Goal: Task Accomplishment & Management: Use online tool/utility

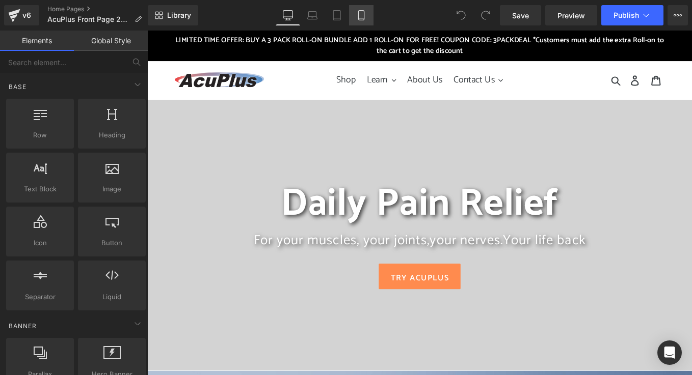
click at [363, 18] on icon at bounding box center [361, 18] width 6 height 0
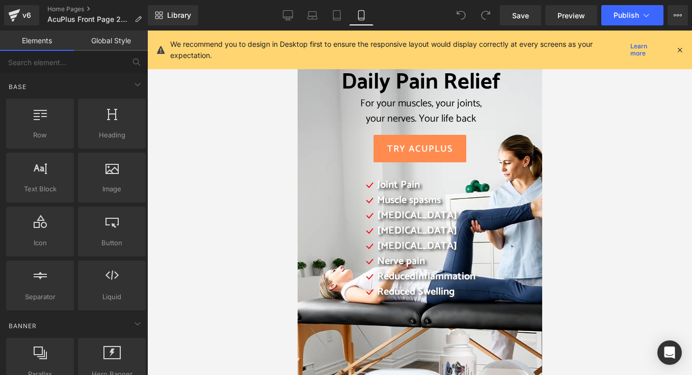
scroll to position [46, 0]
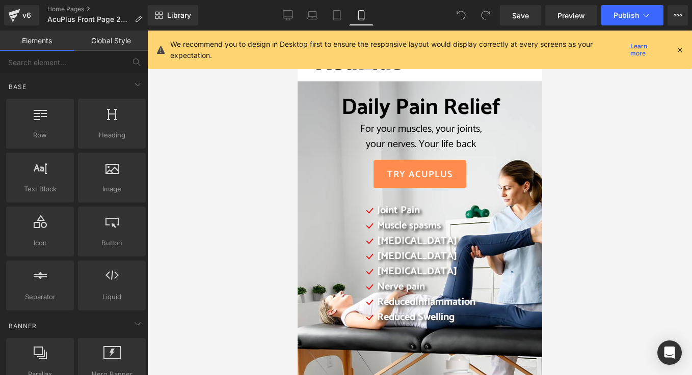
click at [514, 143] on div "your nerves. Your life back" at bounding box center [420, 144] width 205 height 15
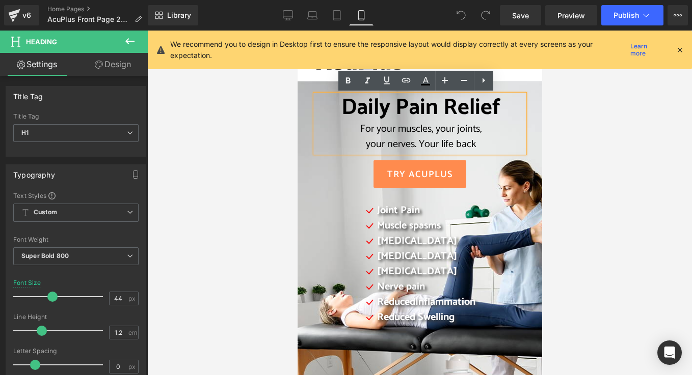
click at [307, 88] on div "Daily Pain Relief For your muscles, your joints, your nerves. Your life back He…" at bounding box center [419, 326] width 244 height 490
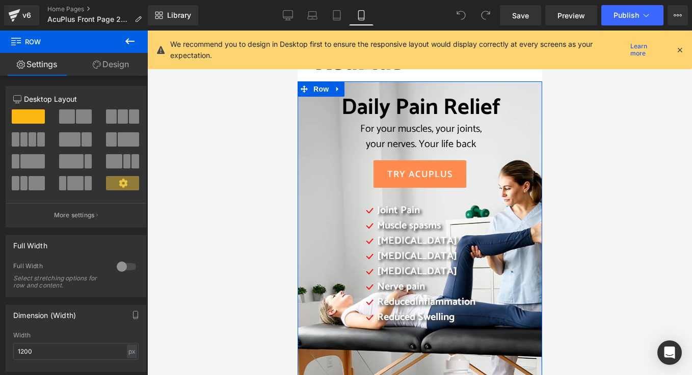
click at [117, 66] on link "Design" at bounding box center [111, 64] width 74 height 23
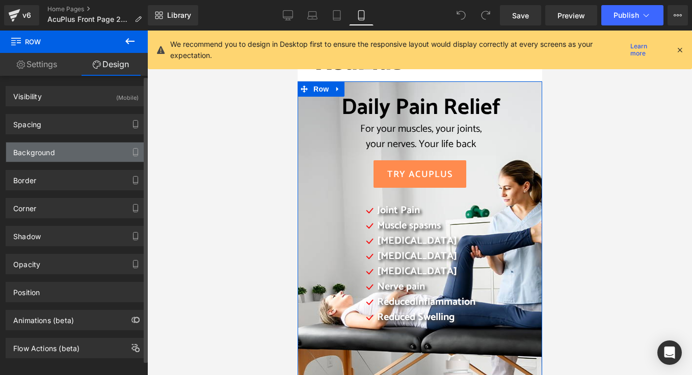
click at [61, 152] on div "Background" at bounding box center [76, 152] width 140 height 19
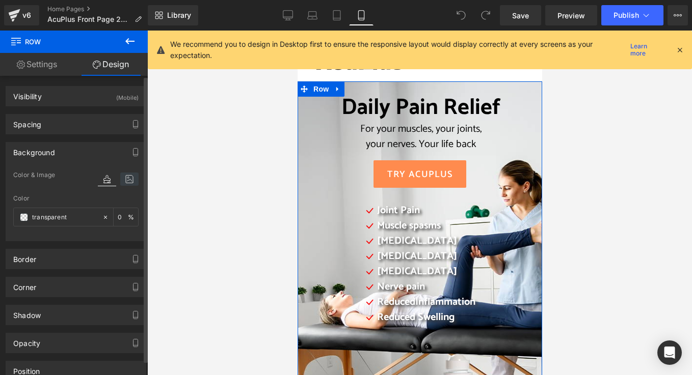
click at [130, 176] on icon at bounding box center [129, 179] width 18 height 13
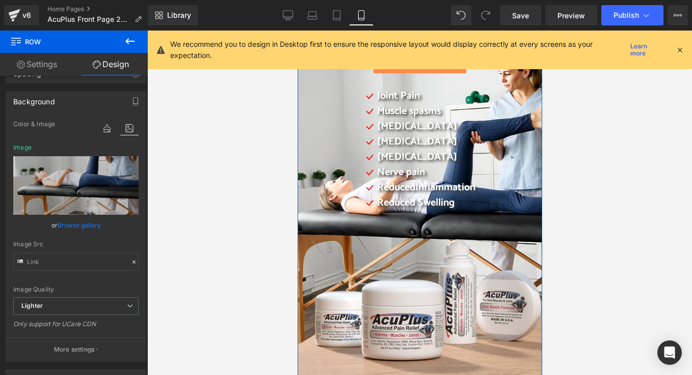
scroll to position [199, 0]
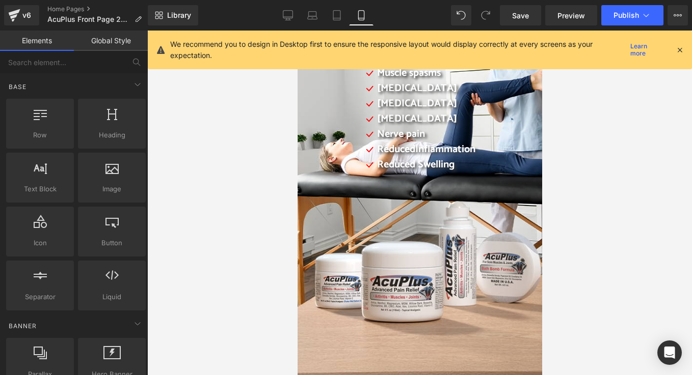
click at [579, 159] on div at bounding box center [419, 203] width 544 height 345
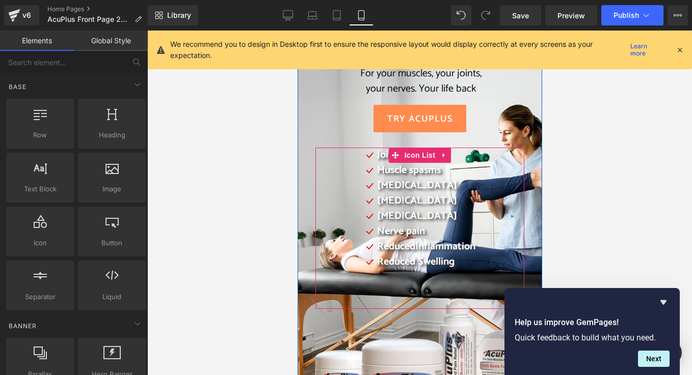
scroll to position [0, 0]
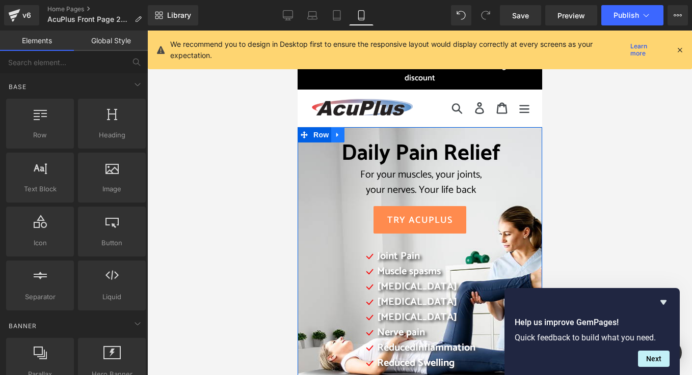
click at [331, 140] on link at bounding box center [337, 134] width 13 height 15
click at [316, 139] on span "Row" at bounding box center [320, 134] width 20 height 15
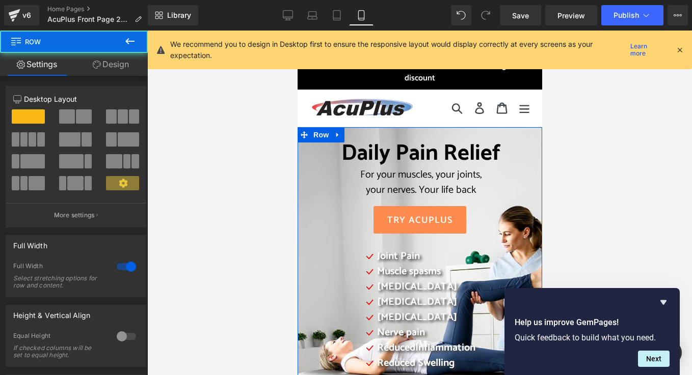
click at [318, 171] on div "For your muscles, your joints," at bounding box center [420, 175] width 205 height 15
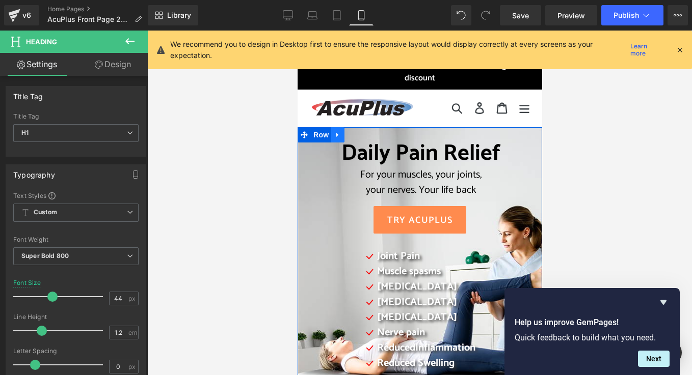
click at [334, 132] on icon at bounding box center [337, 135] width 7 height 8
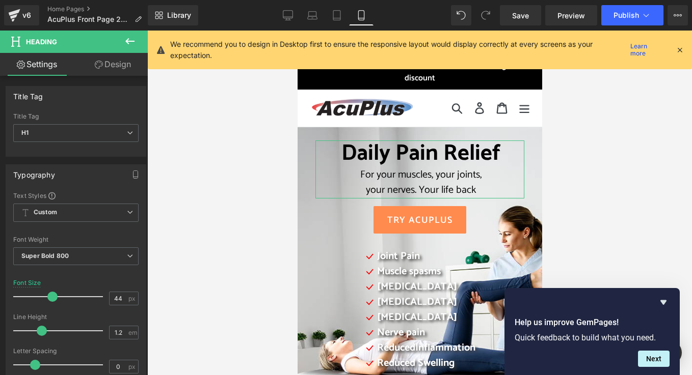
click at [113, 62] on link "Design" at bounding box center [113, 64] width 74 height 23
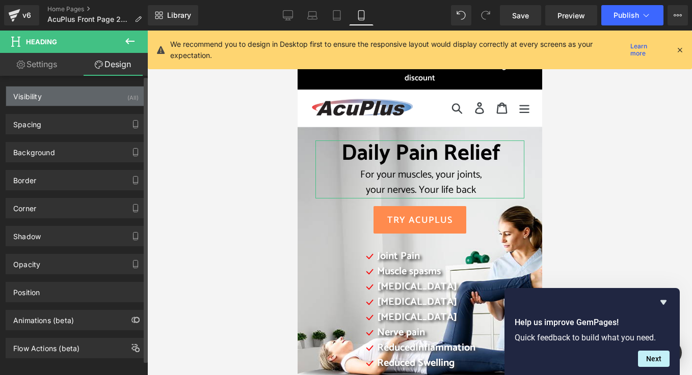
click at [67, 98] on div "Visibility (All)" at bounding box center [76, 96] width 140 height 19
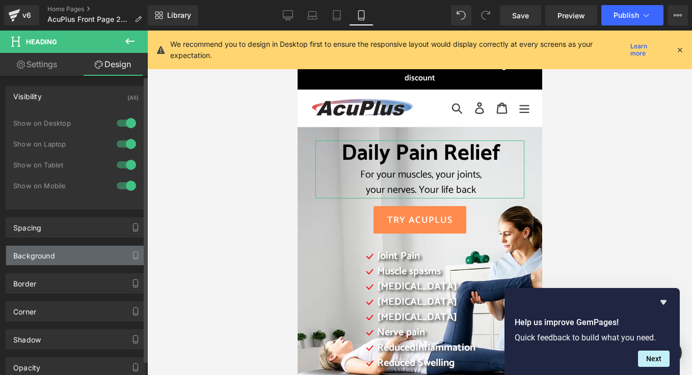
click at [65, 254] on div "Background" at bounding box center [76, 255] width 140 height 19
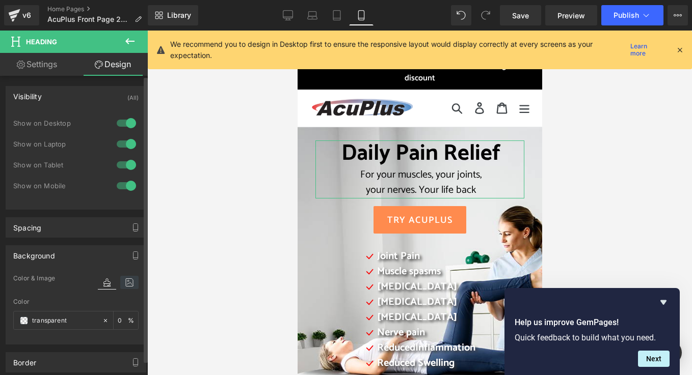
click at [129, 282] on icon at bounding box center [129, 282] width 18 height 13
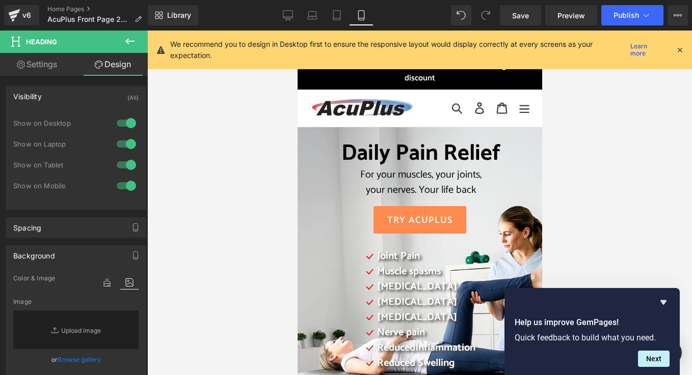
click at [209, 115] on div at bounding box center [419, 203] width 544 height 345
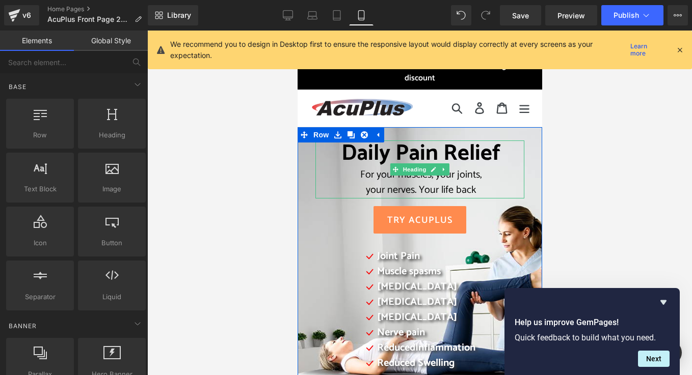
click at [321, 160] on h1 "Daily Pain Relief" at bounding box center [420, 154] width 205 height 27
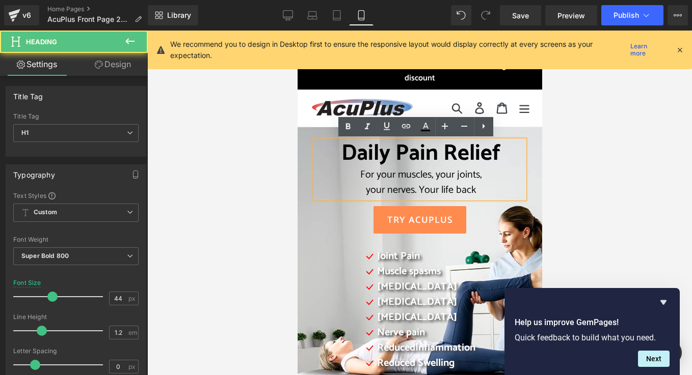
click at [301, 172] on div "Daily Pain Relief For your muscles, your joints, your nerves. Your life back He…" at bounding box center [419, 372] width 244 height 490
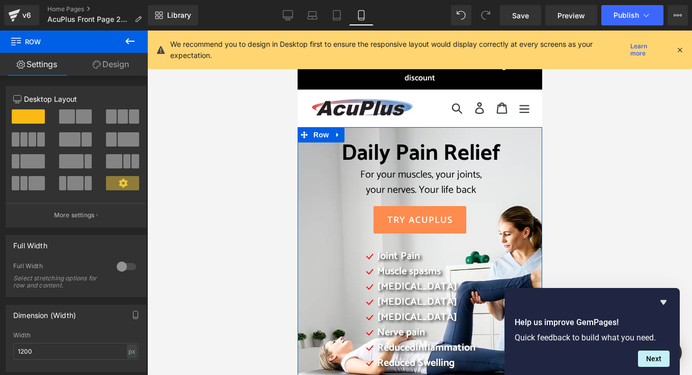
click at [115, 64] on link "Design" at bounding box center [111, 64] width 74 height 23
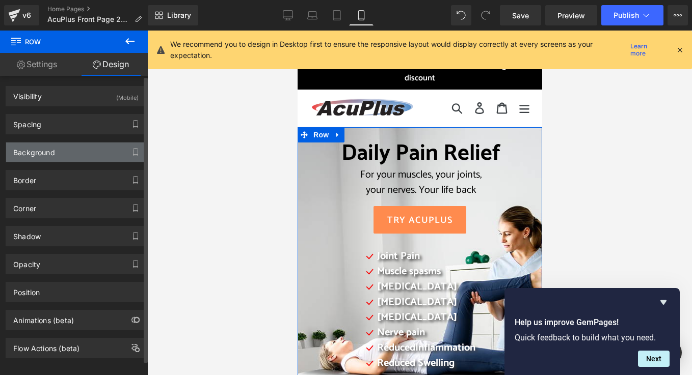
click at [83, 155] on div "Background" at bounding box center [76, 152] width 140 height 19
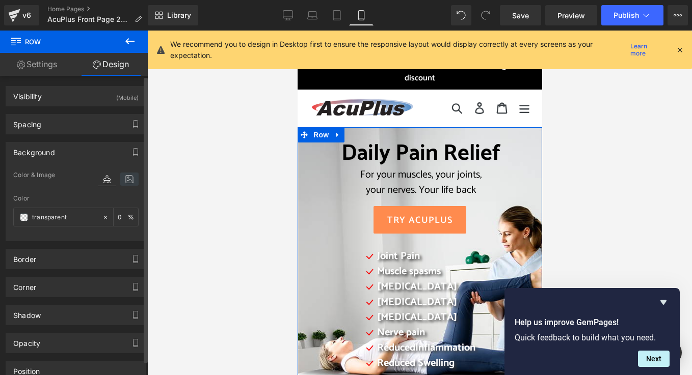
click at [129, 175] on icon at bounding box center [129, 179] width 18 height 13
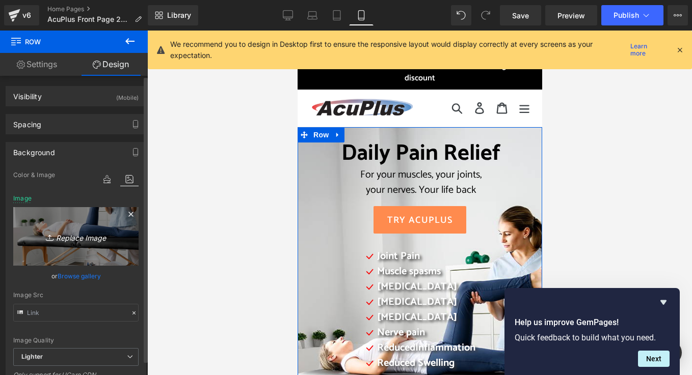
click at [74, 237] on icon "Replace Image" at bounding box center [75, 236] width 81 height 13
click at [92, 238] on icon "Replace Image" at bounding box center [75, 236] width 81 height 13
type input "C:\fakepath\2025 AcuPlus website mobile 2.png"
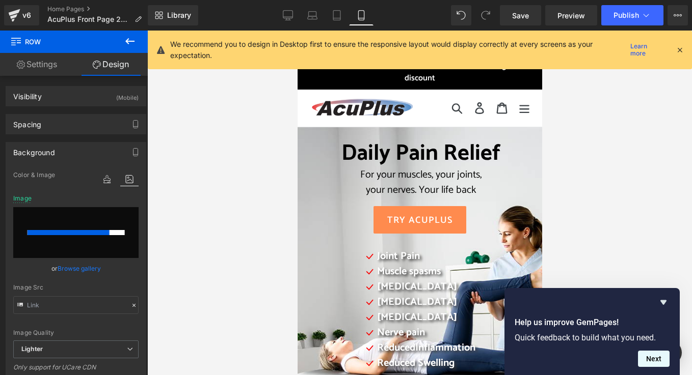
click at [650, 357] on button "Next" at bounding box center [654, 359] width 32 height 16
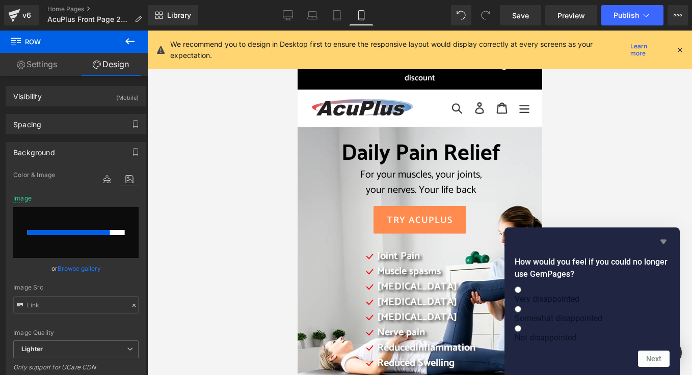
click at [663, 240] on icon "Hide survey" at bounding box center [663, 242] width 6 height 5
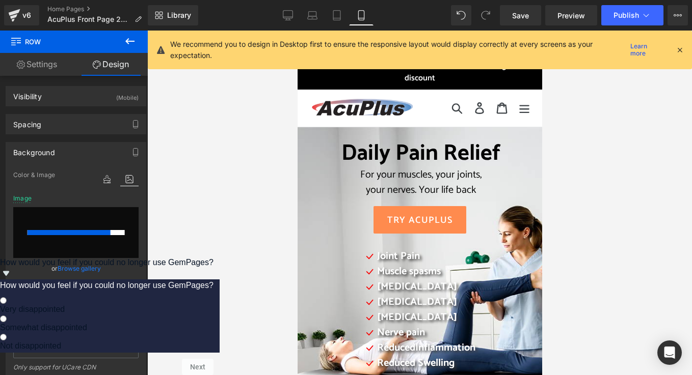
click at [9, 276] on icon "Show survey - How would you feel if you could no longer use GemPages?" at bounding box center [6, 273] width 6 height 5
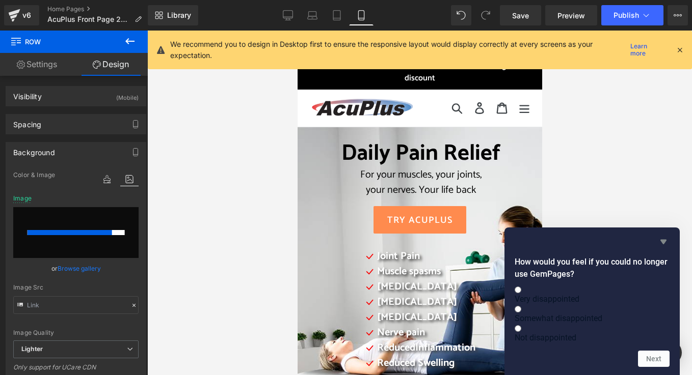
click at [662, 240] on icon "Hide survey" at bounding box center [663, 242] width 6 height 5
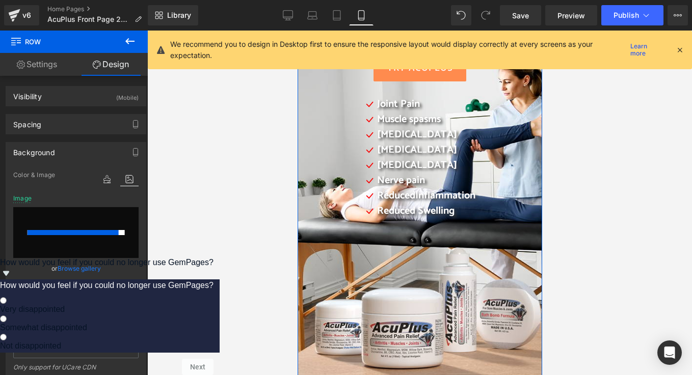
scroll to position [153, 0]
click at [100, 225] on input "file" at bounding box center [75, 232] width 125 height 51
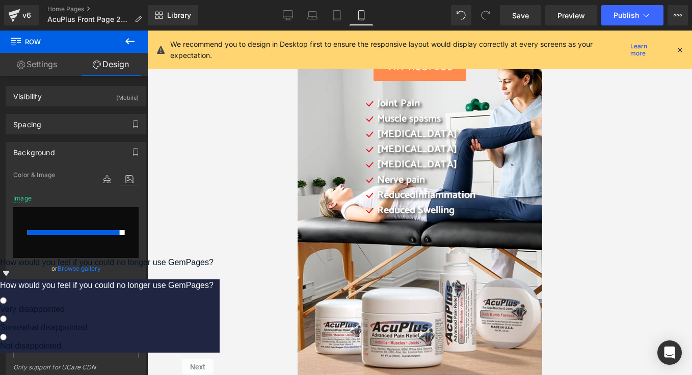
click at [680, 47] on icon at bounding box center [679, 49] width 9 height 9
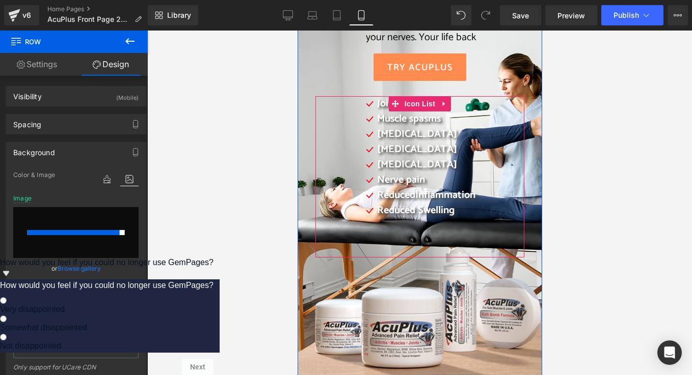
click at [349, 256] on div at bounding box center [419, 257] width 209 height 2
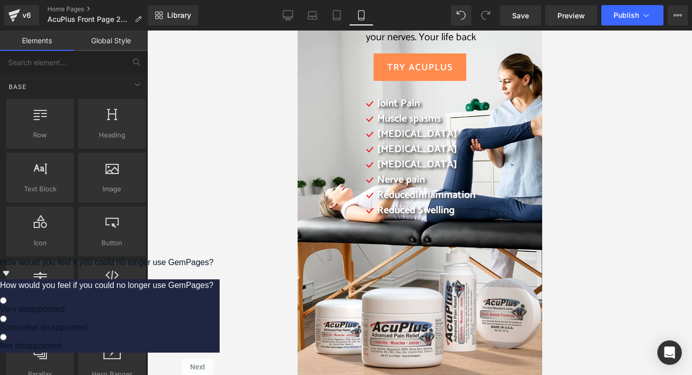
click at [232, 198] on div at bounding box center [419, 203] width 544 height 345
click at [322, 58] on div "TRY AcuPlus" at bounding box center [419, 67] width 209 height 28
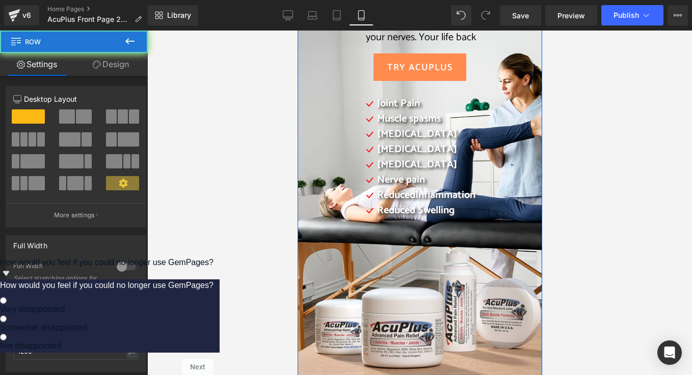
click at [307, 41] on div "Daily Pain Relief For your muscles, your joints, your nerves. Your life back He…" at bounding box center [419, 123] width 224 height 270
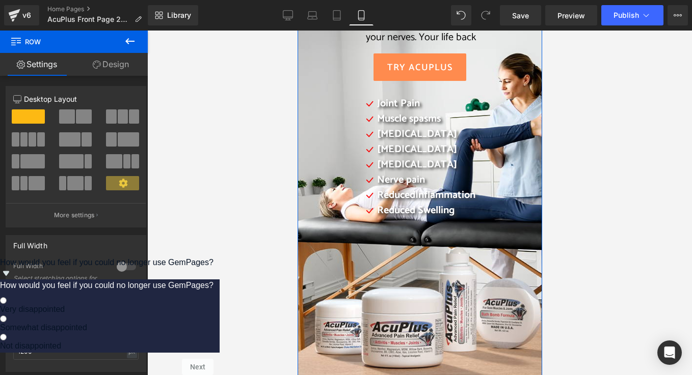
click at [113, 62] on link "Design" at bounding box center [111, 64] width 74 height 23
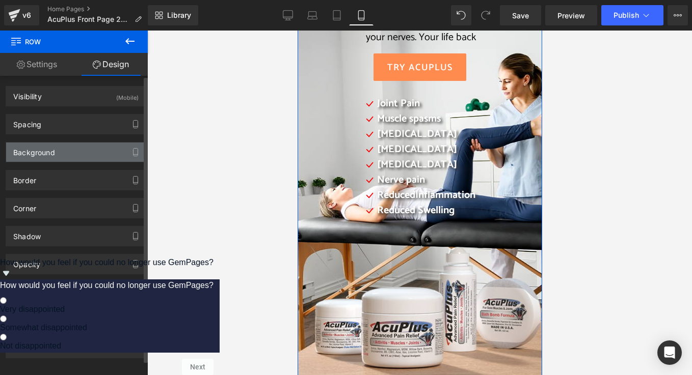
click at [95, 151] on div "Background" at bounding box center [76, 152] width 140 height 19
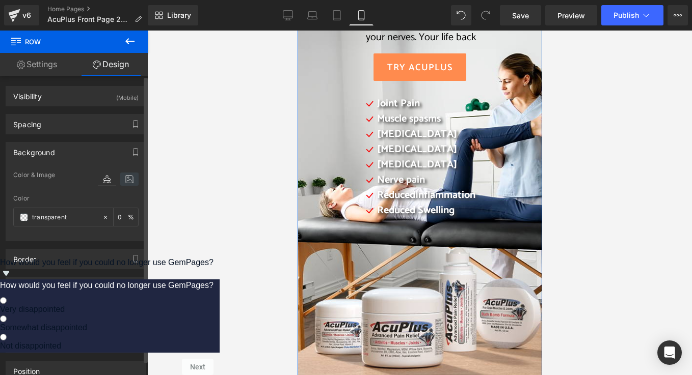
click at [123, 180] on icon at bounding box center [129, 179] width 18 height 13
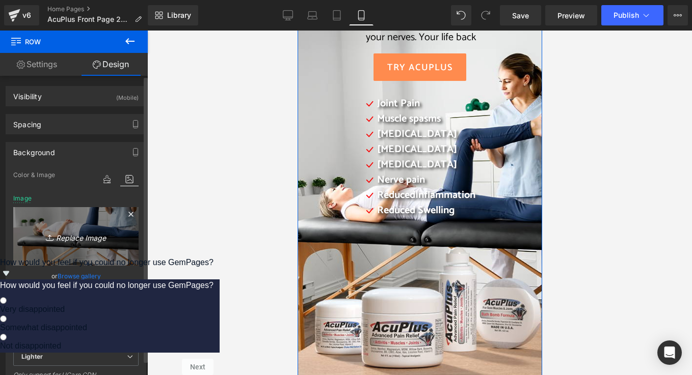
click at [85, 241] on icon "Replace Image" at bounding box center [75, 236] width 81 height 13
type input "C:\fakepath\2025 AcuPlus website mobile 2.png"
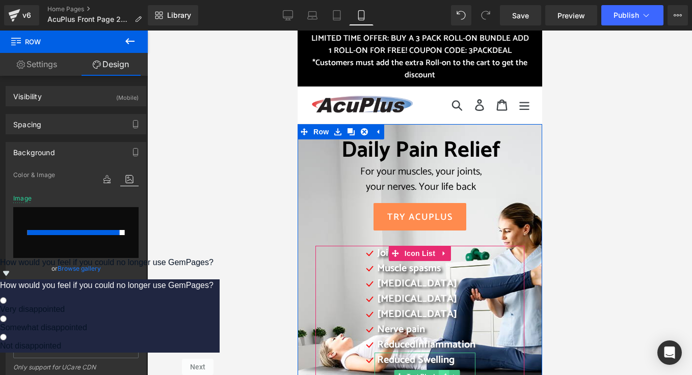
scroll to position [0, 0]
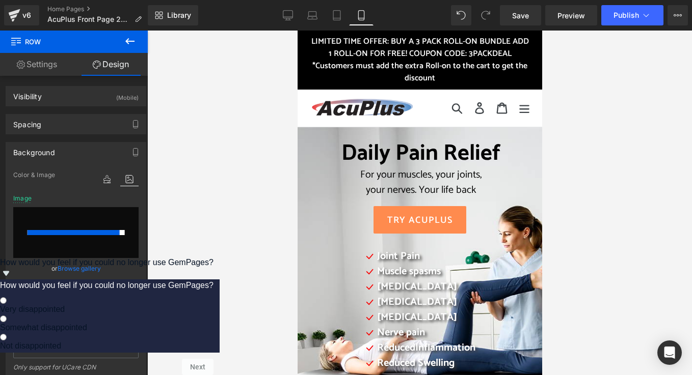
click at [588, 94] on div at bounding box center [419, 203] width 544 height 345
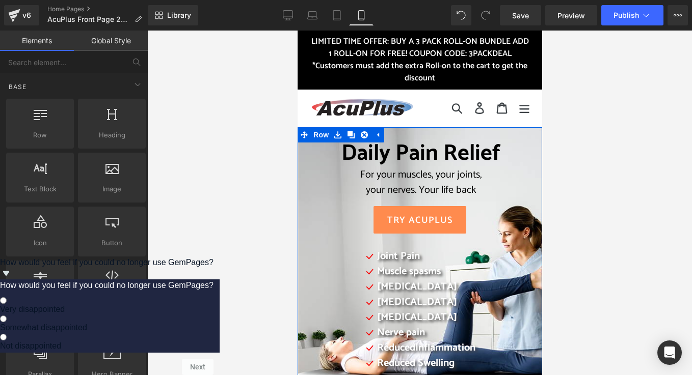
click at [324, 204] on div "Daily Pain Relief For your muscles, your joints, your nerves. Your life back He…" at bounding box center [419, 276] width 224 height 270
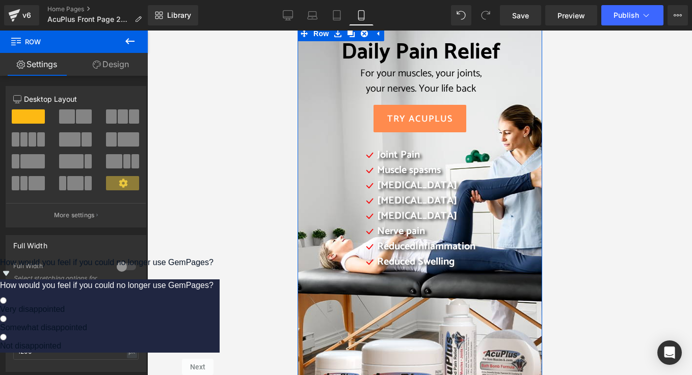
scroll to position [102, 0]
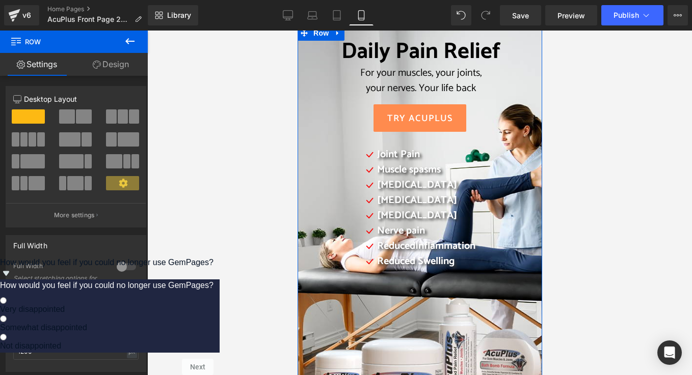
click at [114, 64] on link "Design" at bounding box center [111, 64] width 74 height 23
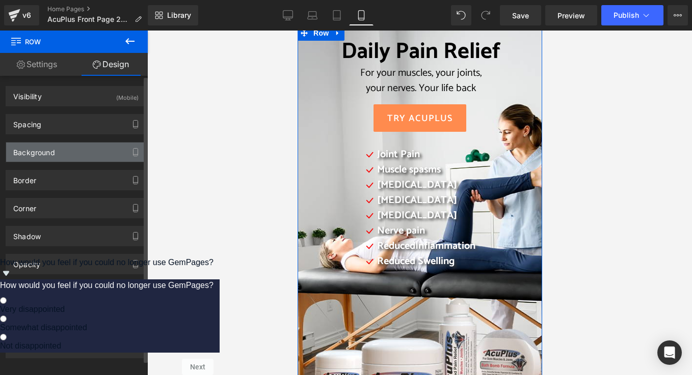
click at [110, 160] on div "Background" at bounding box center [76, 152] width 140 height 19
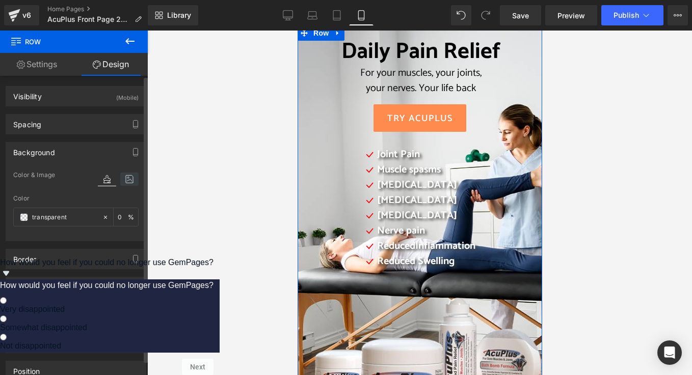
click at [127, 180] on icon at bounding box center [129, 179] width 18 height 13
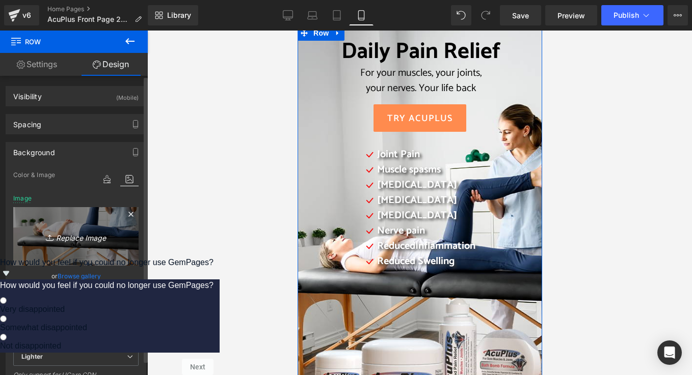
scroll to position [51, 0]
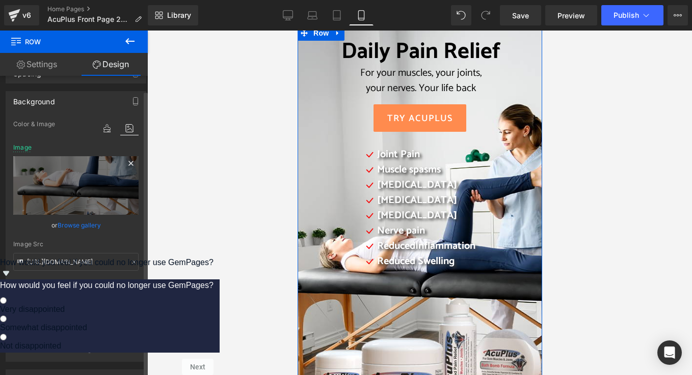
click at [126, 160] on icon at bounding box center [131, 163] width 12 height 12
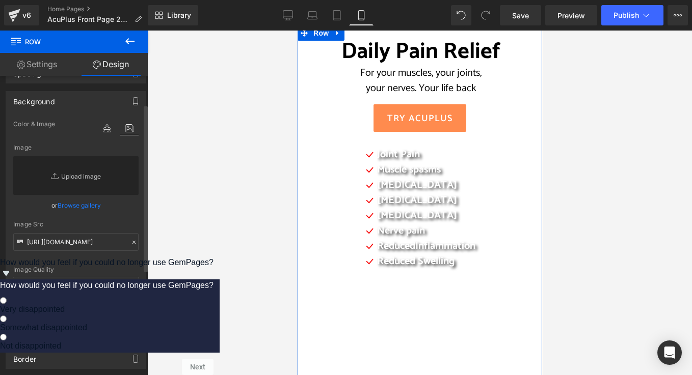
click at [92, 176] on link "Replace Image" at bounding box center [75, 175] width 125 height 39
type input "C:\fakepath\2025 AcuPlus website mobile.png"
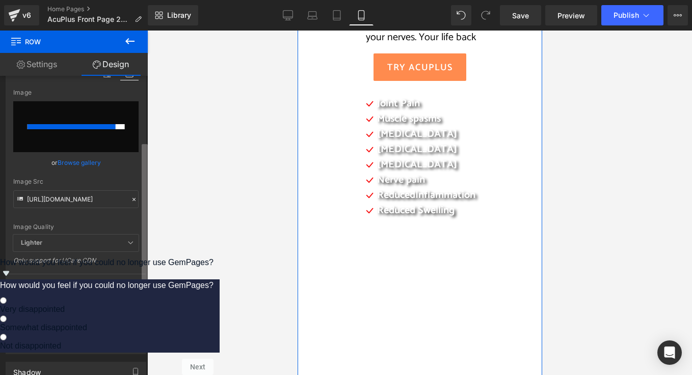
scroll to position [87, 0]
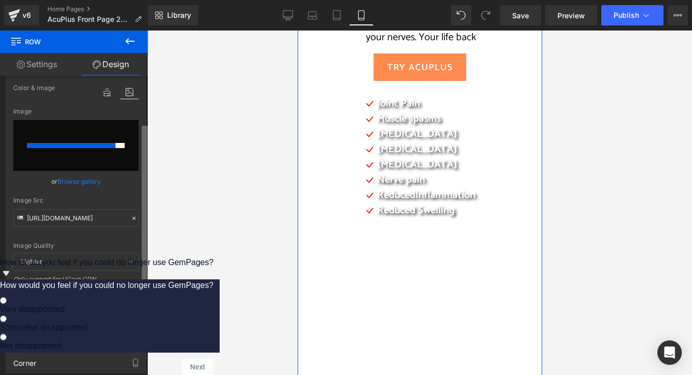
click at [138, 238] on div "Visibility (Mobile) 0|0|0|0 0 Show on Desktop 0 Show on Laptop 0 Show on Tablet…" at bounding box center [74, 228] width 148 height 304
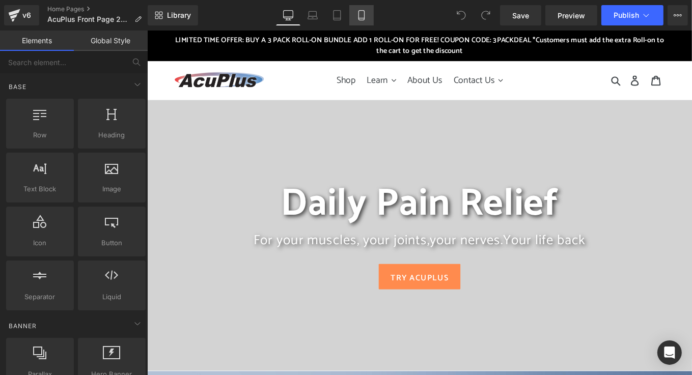
click at [361, 13] on icon at bounding box center [361, 15] width 10 height 10
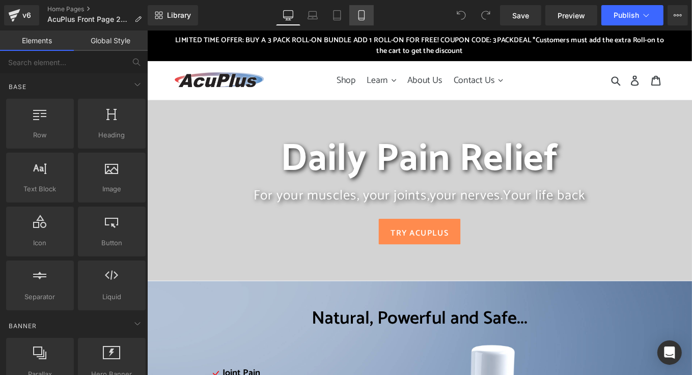
scroll to position [97, 0]
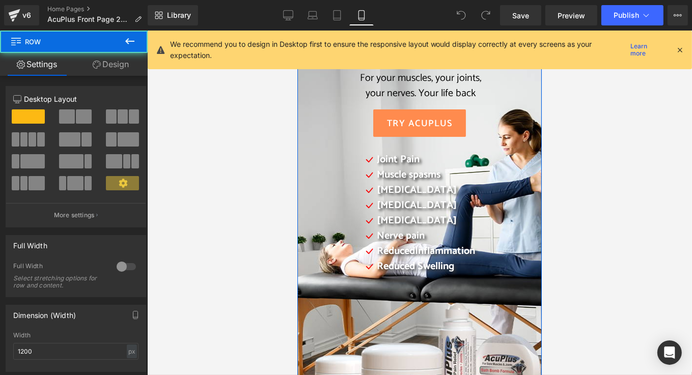
click at [310, 90] on div "Daily Pain Relief For your muscles, your joints, your nerves. Your life back He…" at bounding box center [419, 178] width 224 height 270
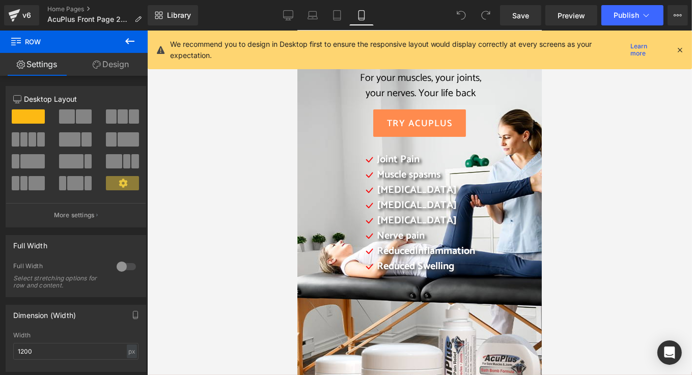
click at [679, 49] on icon at bounding box center [679, 49] width 9 height 9
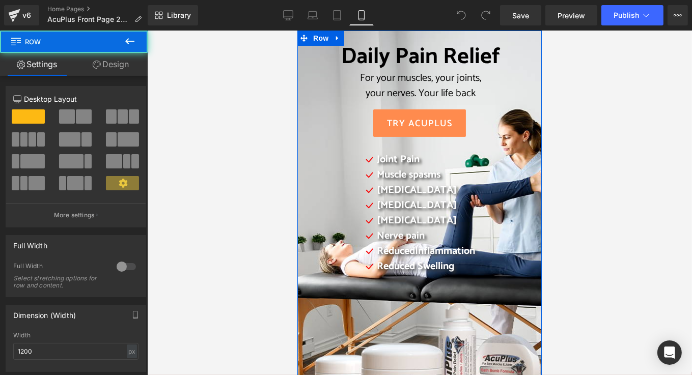
click at [307, 66] on div "Daily Pain Relief For your muscles, your joints, your nerves. Your life back He…" at bounding box center [419, 178] width 224 height 270
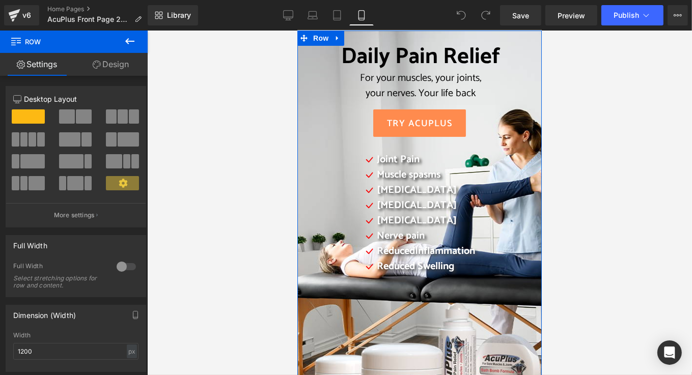
drag, startPoint x: 117, startPoint y: 65, endPoint x: 109, endPoint y: 99, distance: 35.5
click at [117, 64] on link "Design" at bounding box center [111, 64] width 74 height 23
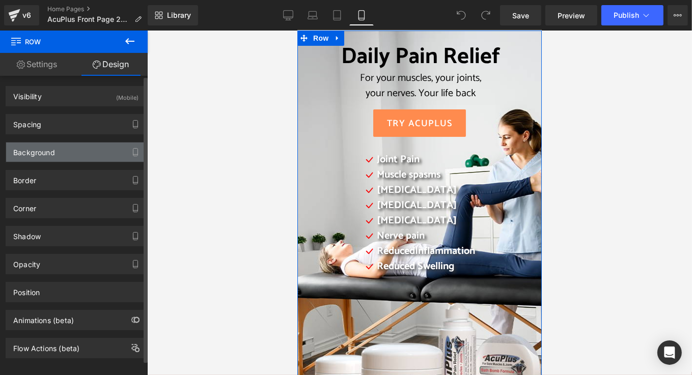
click at [64, 151] on div "Background" at bounding box center [76, 152] width 140 height 19
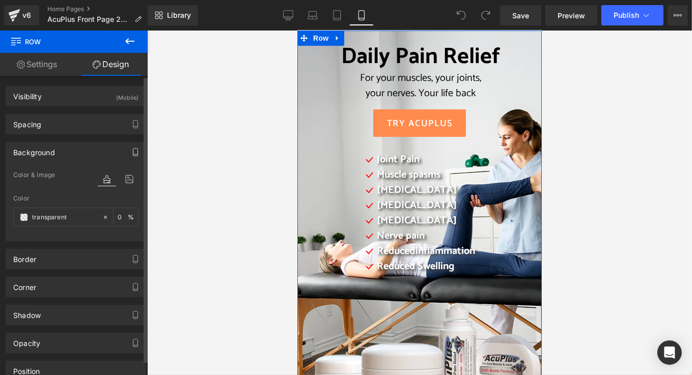
click at [132, 153] on icon "button" at bounding box center [135, 152] width 8 height 8
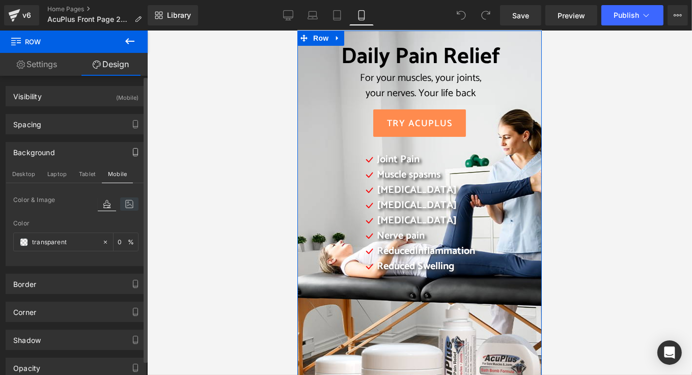
click at [128, 209] on icon at bounding box center [129, 204] width 18 height 13
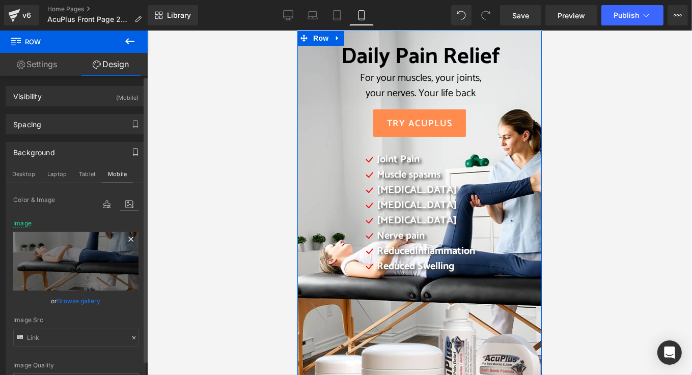
click at [128, 237] on icon at bounding box center [130, 239] width 5 height 5
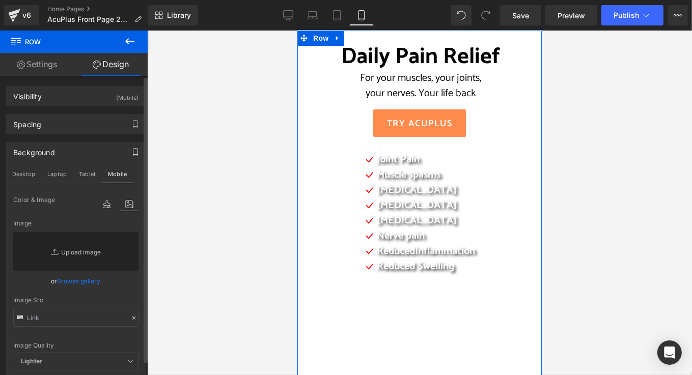
click at [92, 250] on link "Replace Image" at bounding box center [75, 251] width 125 height 39
type input "C:\fakepath\2025 AcuPlus website mobile.png"
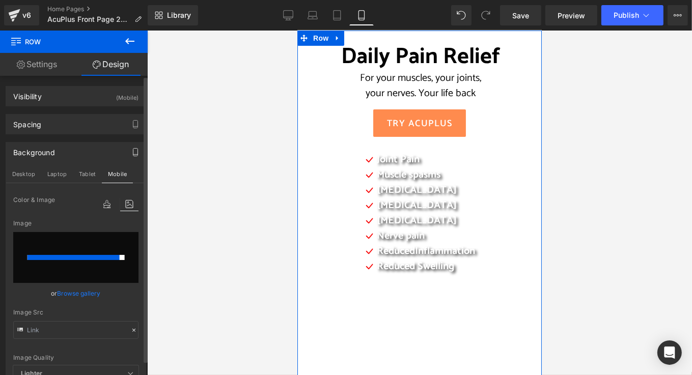
click at [98, 244] on input "file" at bounding box center [75, 257] width 125 height 51
click at [128, 202] on icon at bounding box center [129, 204] width 18 height 13
click at [70, 294] on link "Browse gallery" at bounding box center [79, 294] width 43 height 18
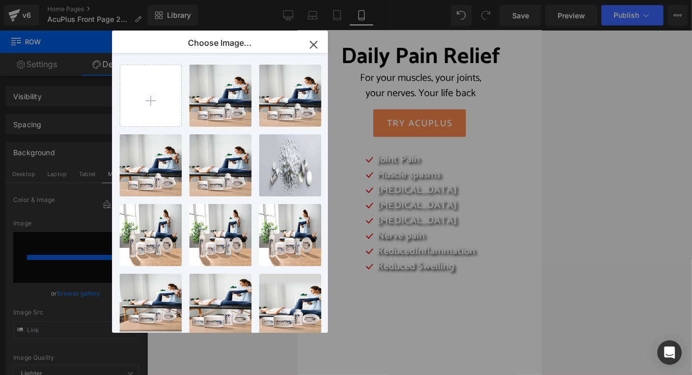
drag, startPoint x: 312, startPoint y: 43, endPoint x: 3, endPoint y: 23, distance: 309.2
click at [312, 43] on icon "button" at bounding box center [313, 44] width 7 height 7
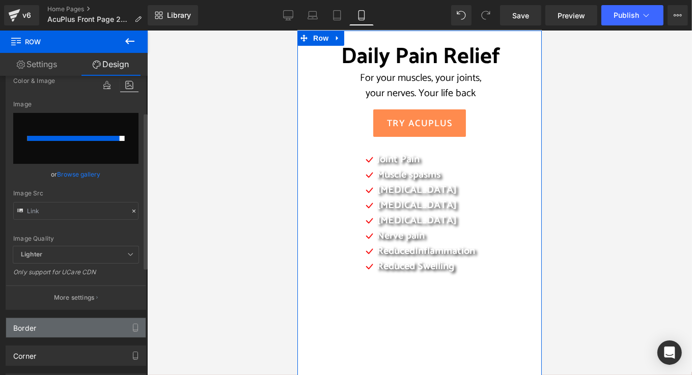
scroll to position [51, 0]
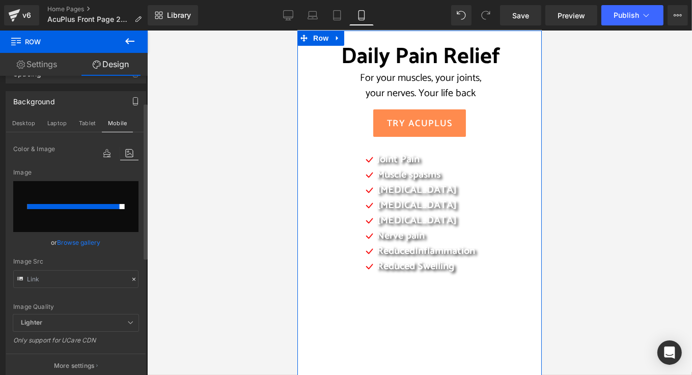
click at [126, 152] on icon at bounding box center [129, 153] width 18 height 13
click at [115, 185] on input "file" at bounding box center [75, 206] width 125 height 51
click at [101, 153] on icon at bounding box center [107, 153] width 18 height 13
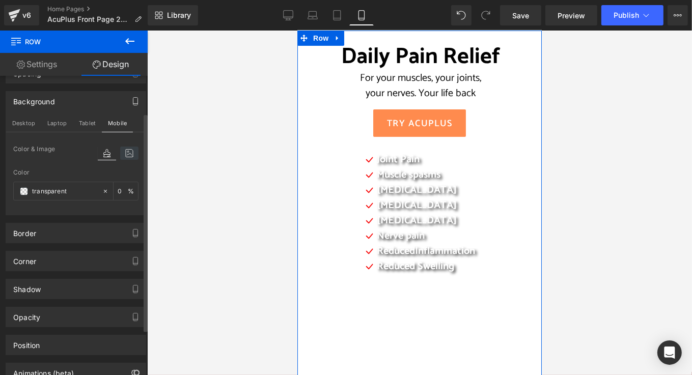
click at [120, 151] on icon at bounding box center [129, 153] width 18 height 13
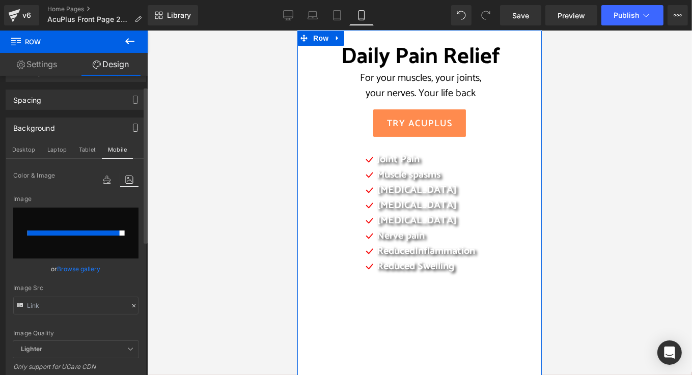
scroll to position [0, 0]
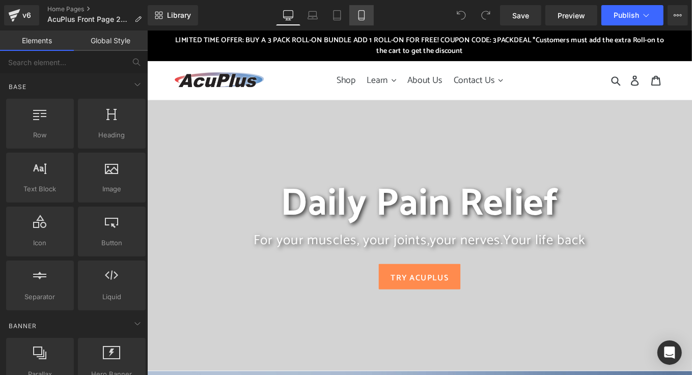
click at [364, 13] on icon at bounding box center [361, 15] width 10 height 10
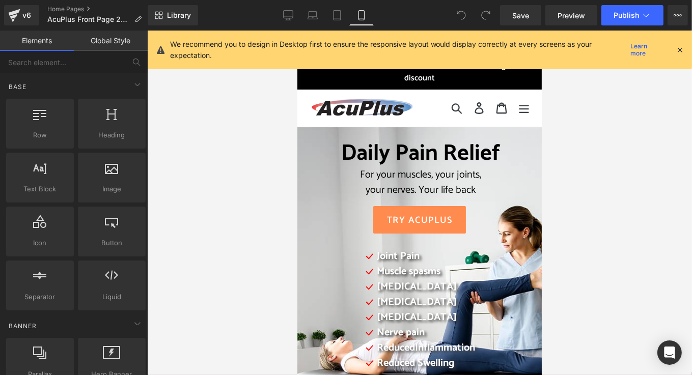
scroll to position [97, 0]
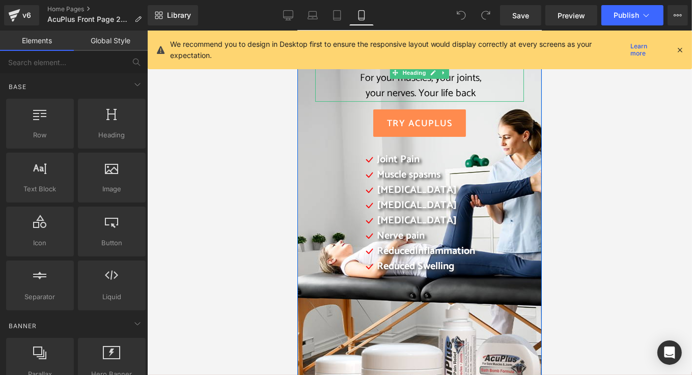
click at [318, 85] on div "For your muscles, your joints," at bounding box center [420, 77] width 205 height 15
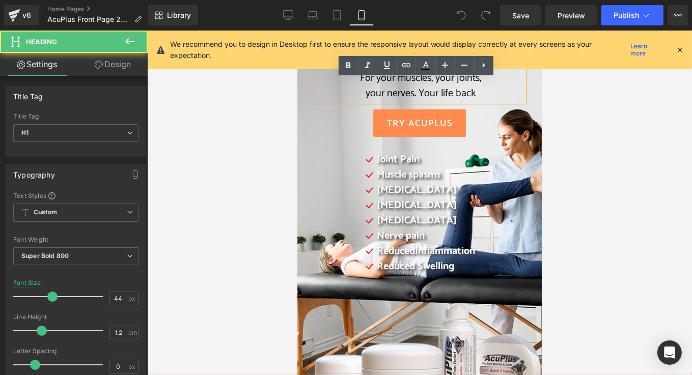
click at [307, 93] on div "Daily Pain Relief For your muscles, your joints, your nerves. Your life back He…" at bounding box center [419, 178] width 224 height 270
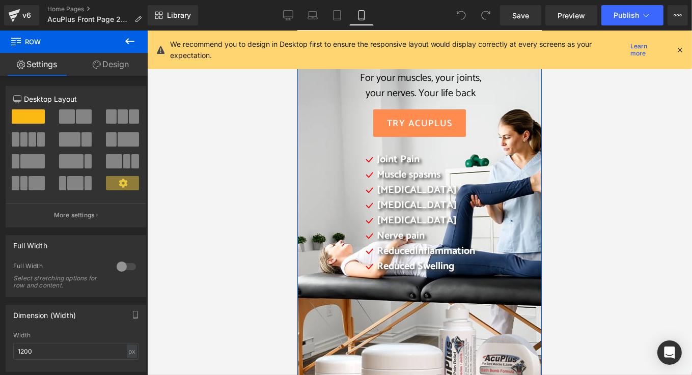
click at [122, 63] on link "Design" at bounding box center [111, 64] width 74 height 23
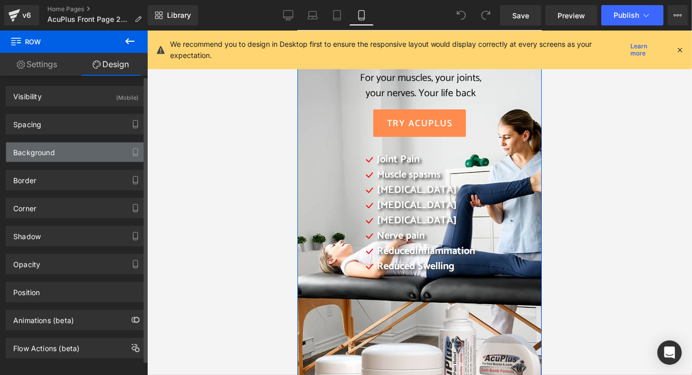
click at [99, 155] on div "Background" at bounding box center [76, 152] width 140 height 19
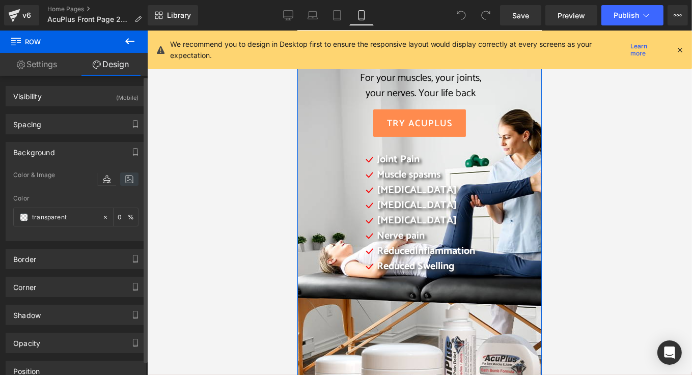
click at [127, 178] on icon at bounding box center [129, 179] width 18 height 13
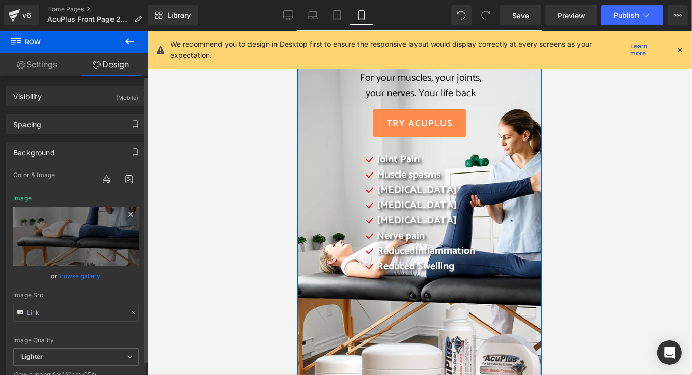
click at [128, 213] on icon at bounding box center [130, 214] width 5 height 5
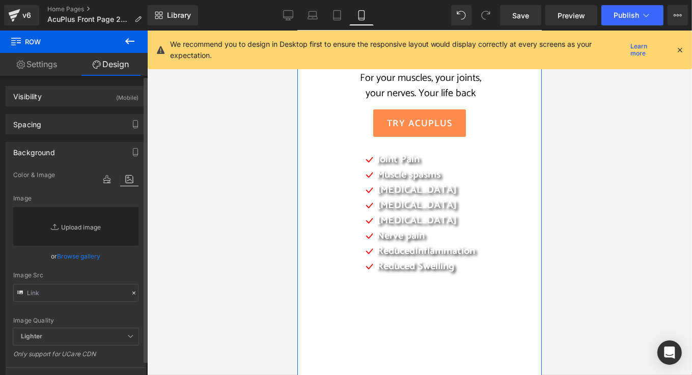
click at [88, 229] on link "Replace Image" at bounding box center [75, 226] width 125 height 39
type input "C:\fakepath\2025 AcuPlus website mobile 3.png"
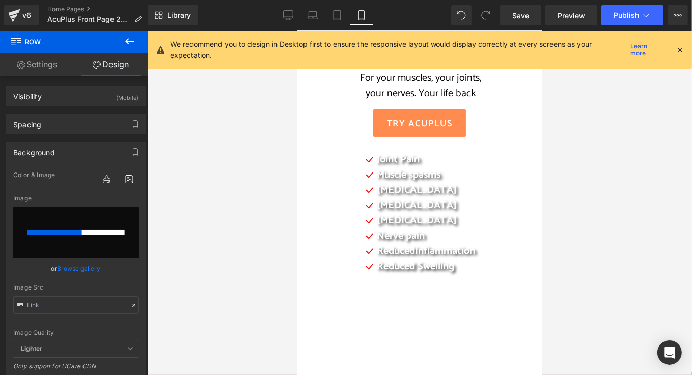
click at [681, 50] on icon at bounding box center [679, 49] width 9 height 9
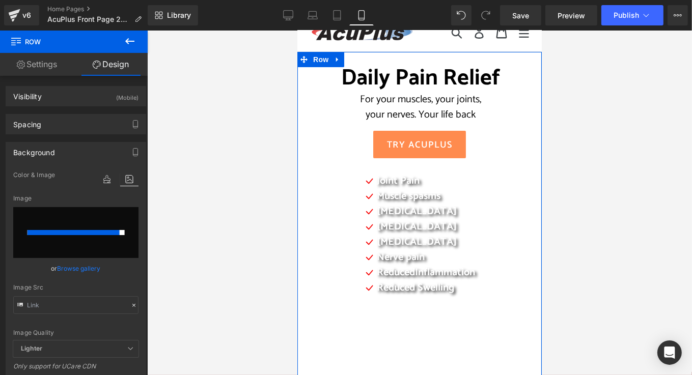
scroll to position [0, 0]
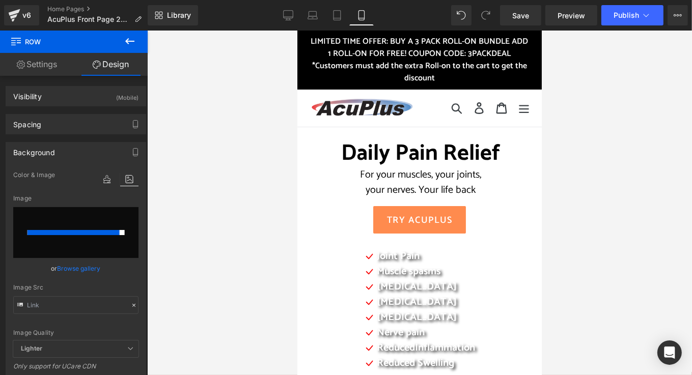
click at [98, 46] on span "Row" at bounding box center [61, 42] width 102 height 22
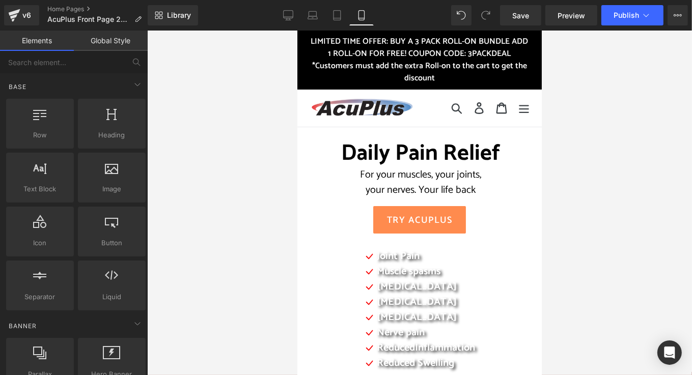
click at [228, 189] on div at bounding box center [419, 203] width 545 height 345
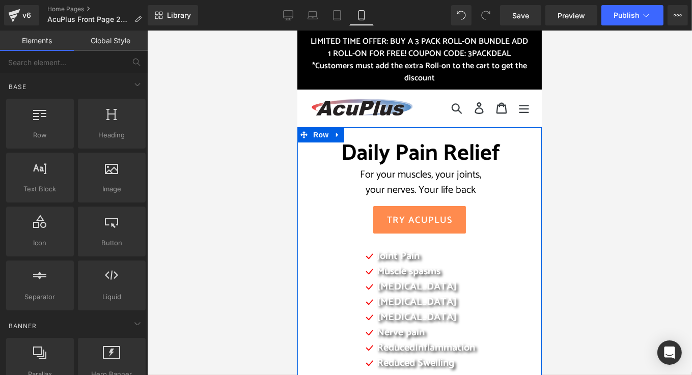
click at [321, 200] on div "Daily Pain Relief For your muscles, your joints, your nerves. Your life back He…" at bounding box center [419, 275] width 224 height 270
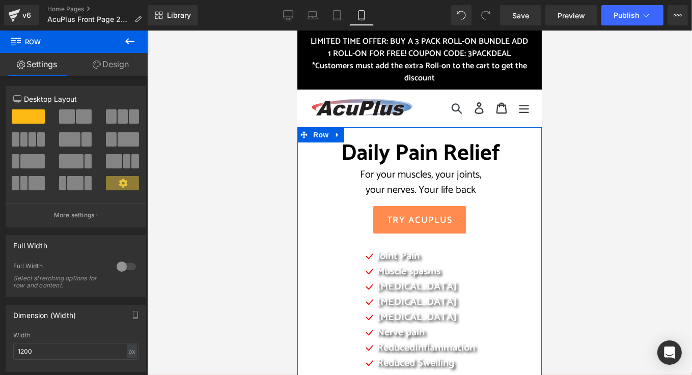
click at [121, 59] on link "Design" at bounding box center [111, 64] width 74 height 23
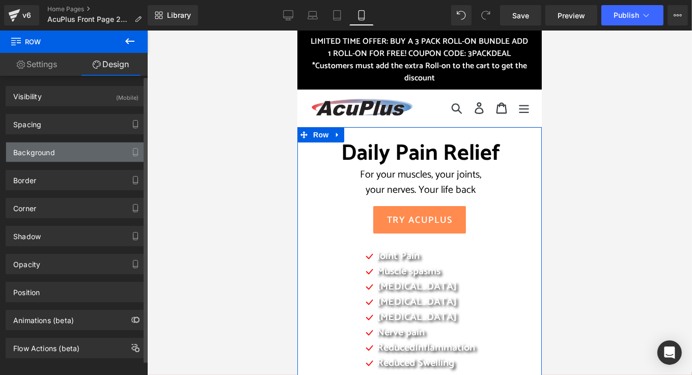
click at [88, 151] on div "Background" at bounding box center [76, 152] width 140 height 19
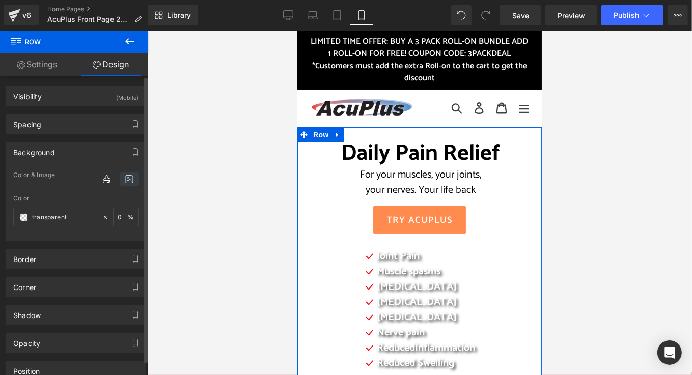
click at [125, 178] on icon at bounding box center [129, 179] width 18 height 13
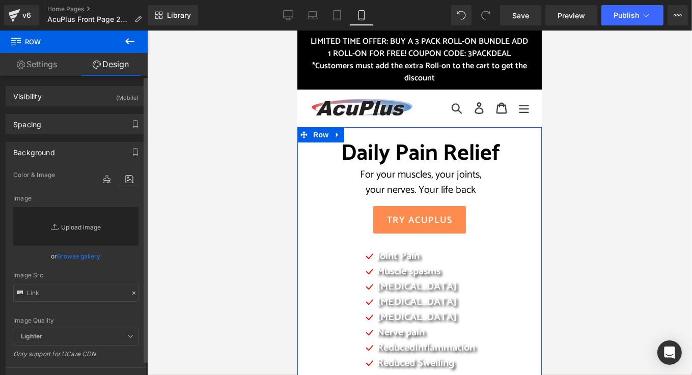
click at [93, 224] on link "Replace Image" at bounding box center [75, 226] width 125 height 39
type input "C:\fakepath\2025 AcuPlus website mobile 3.png"
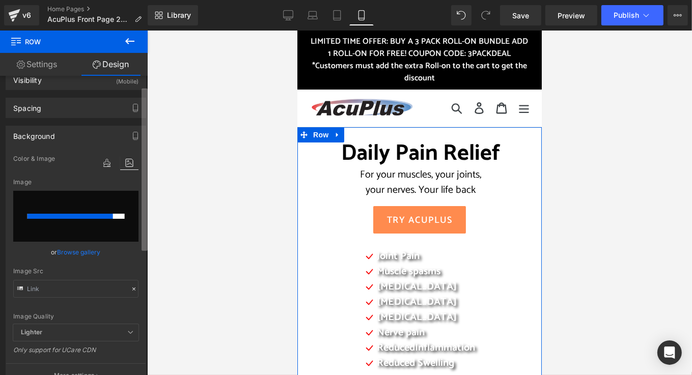
scroll to position [19, 0]
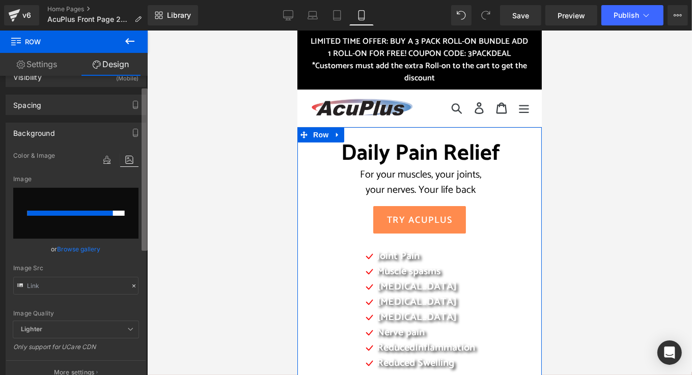
click at [145, 196] on b at bounding box center [145, 170] width 6 height 162
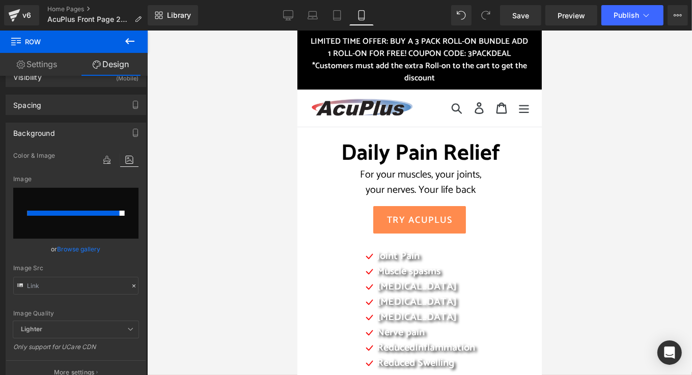
click at [170, 206] on div at bounding box center [419, 203] width 545 height 345
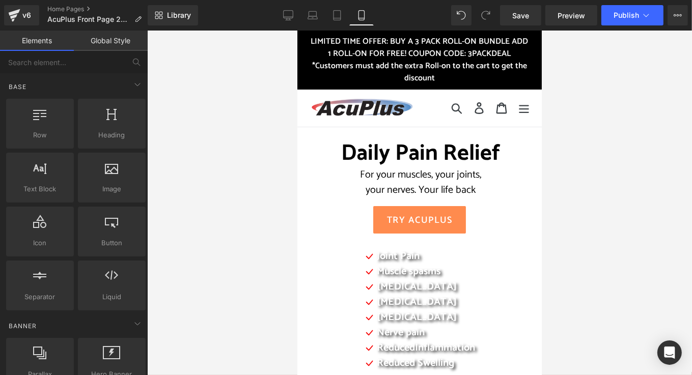
click at [181, 139] on div at bounding box center [419, 203] width 545 height 345
click at [126, 42] on link "Global Style" at bounding box center [111, 41] width 74 height 20
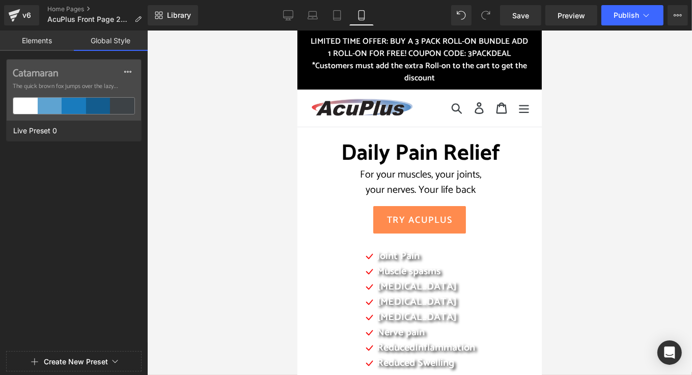
click at [55, 46] on link "Elements" at bounding box center [37, 41] width 74 height 20
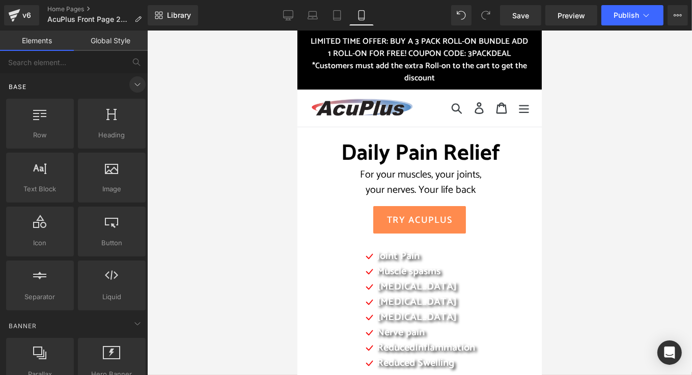
click at [137, 84] on icon at bounding box center [137, 84] width 12 height 12
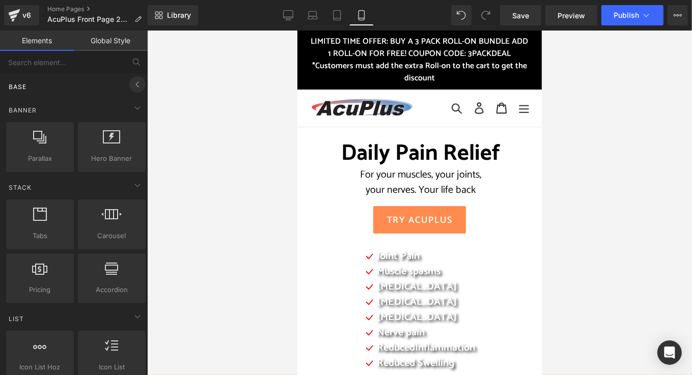
click at [137, 84] on icon at bounding box center [137, 84] width 12 height 12
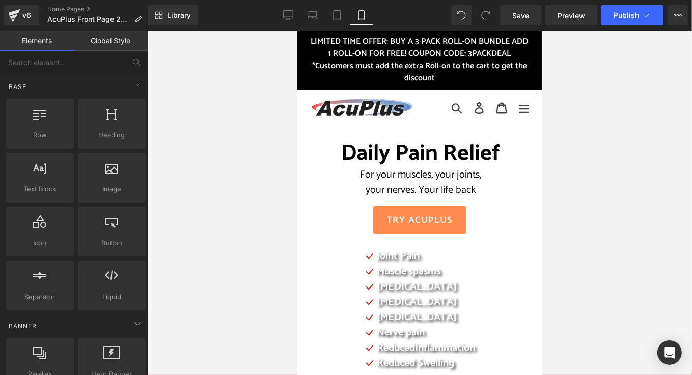
click at [128, 44] on link "Global Style" at bounding box center [111, 41] width 74 height 20
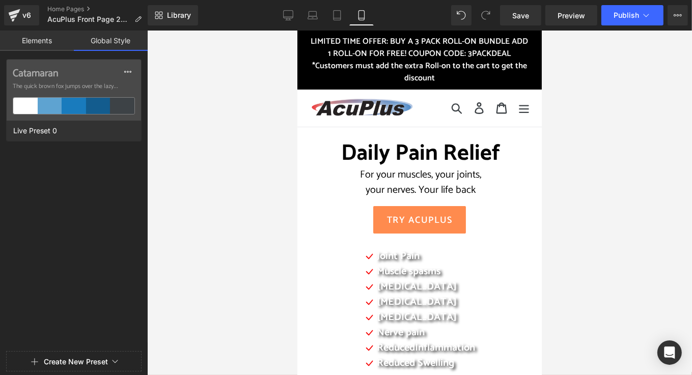
click at [128, 44] on link "Global Style" at bounding box center [111, 41] width 74 height 20
click at [57, 39] on link "Elements" at bounding box center [37, 41] width 74 height 20
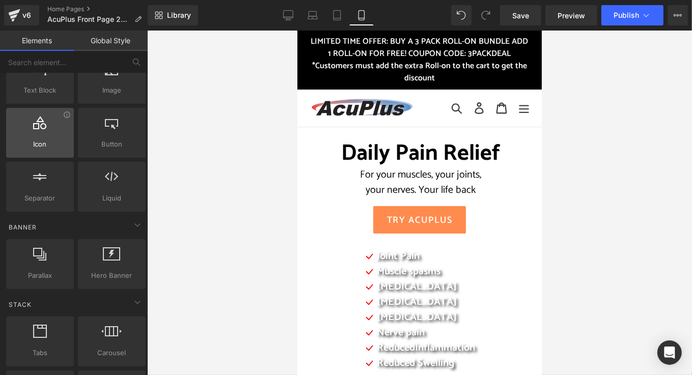
scroll to position [0, 0]
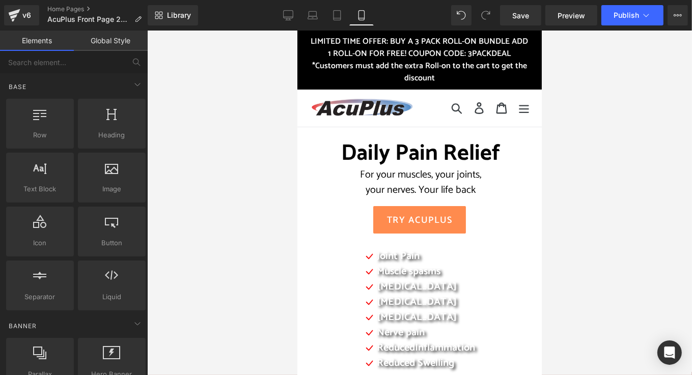
click at [212, 106] on div at bounding box center [419, 203] width 545 height 345
click at [34, 38] on link "Elements" at bounding box center [37, 41] width 74 height 20
click at [90, 40] on link "Global Style" at bounding box center [111, 41] width 74 height 20
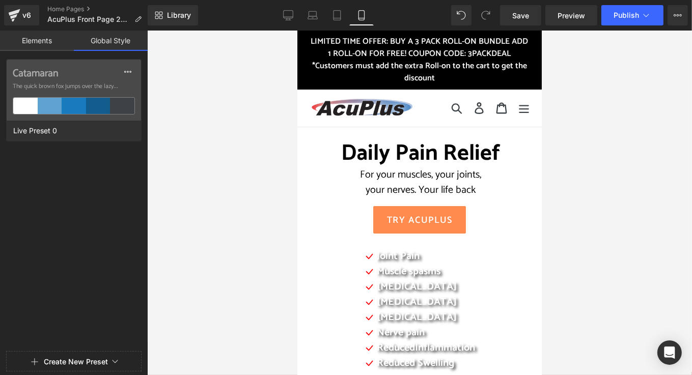
click at [46, 37] on link "Elements" at bounding box center [37, 41] width 74 height 20
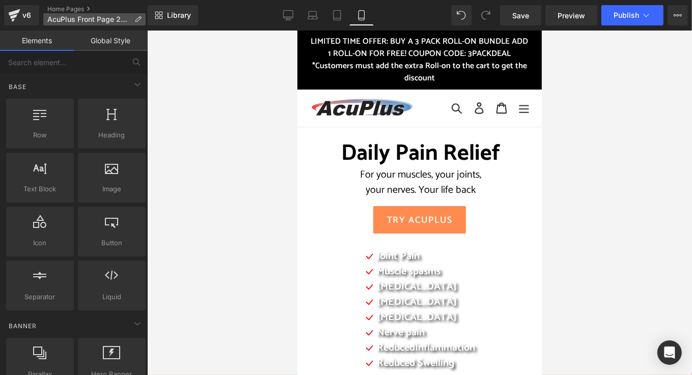
click at [69, 17] on span "AcuPlus Front Page 2023" at bounding box center [88, 19] width 83 height 8
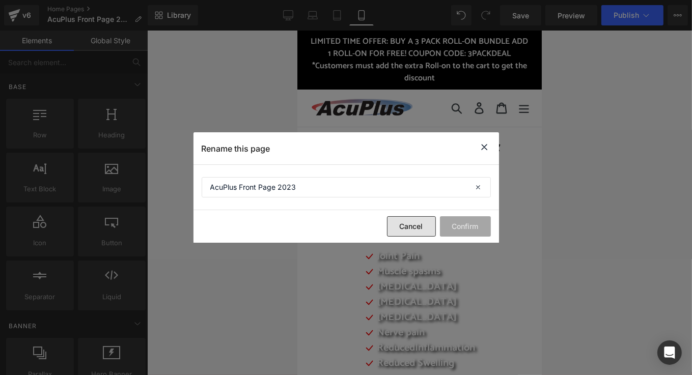
drag, startPoint x: 411, startPoint y: 229, endPoint x: 6, endPoint y: 77, distance: 432.7
click at [411, 229] on button "Cancel" at bounding box center [411, 226] width 49 height 20
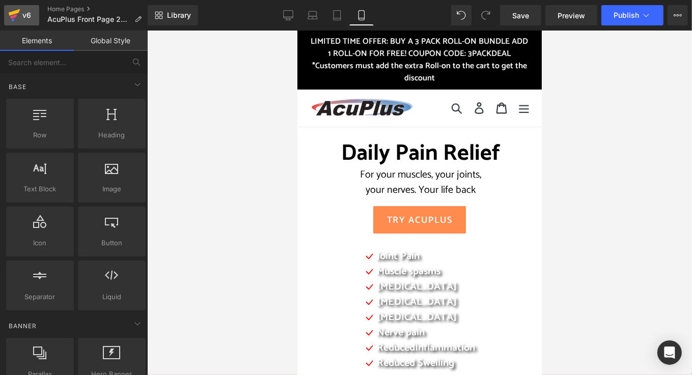
click at [29, 13] on div "v6" at bounding box center [26, 15] width 13 height 13
click at [282, 14] on link "Desktop" at bounding box center [288, 15] width 24 height 20
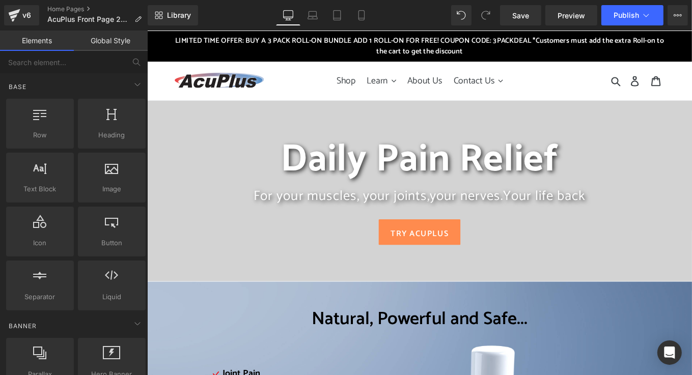
scroll to position [78, 0]
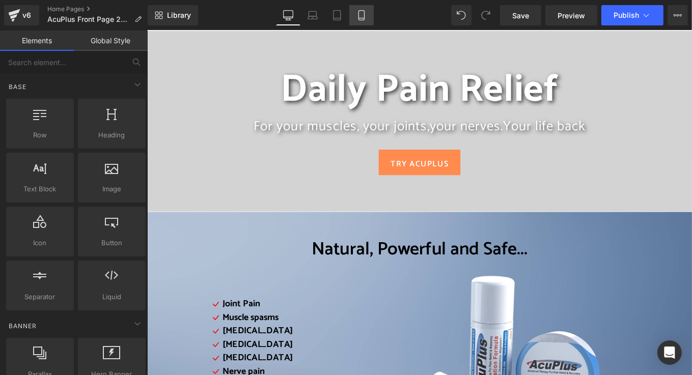
click at [360, 15] on icon at bounding box center [361, 15] width 10 height 10
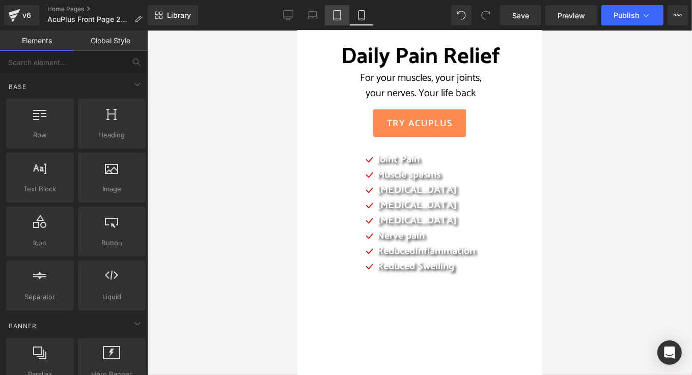
click at [342, 15] on icon at bounding box center [337, 15] width 10 height 10
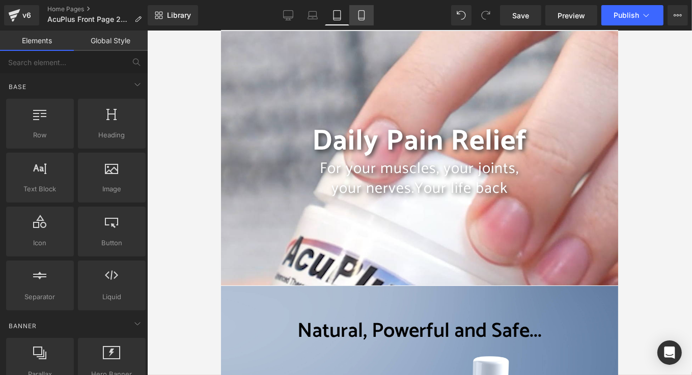
click at [360, 16] on icon at bounding box center [361, 15] width 10 height 10
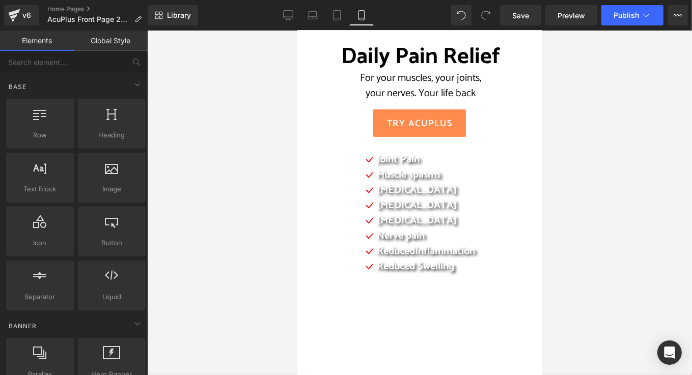
scroll to position [97, 0]
click at [207, 161] on div at bounding box center [419, 203] width 545 height 345
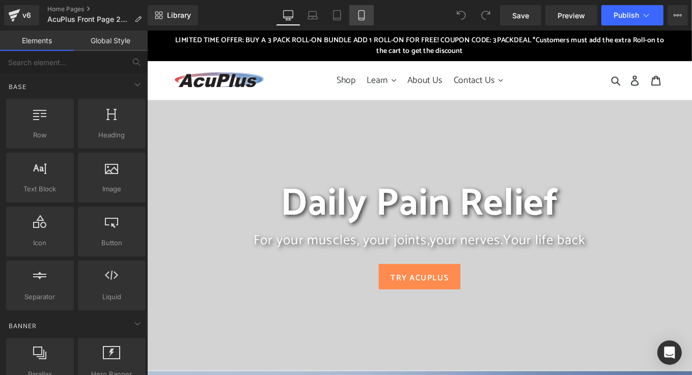
click at [360, 18] on icon at bounding box center [361, 15] width 10 height 10
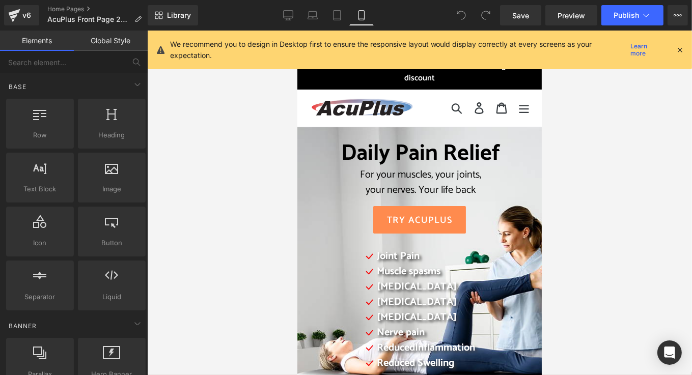
scroll to position [97, 0]
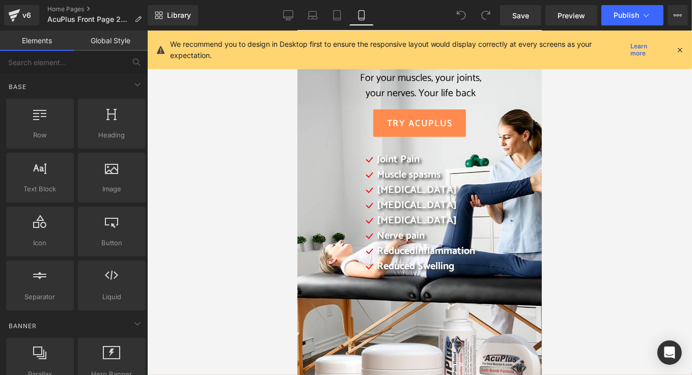
click at [678, 49] on icon at bounding box center [679, 49] width 9 height 9
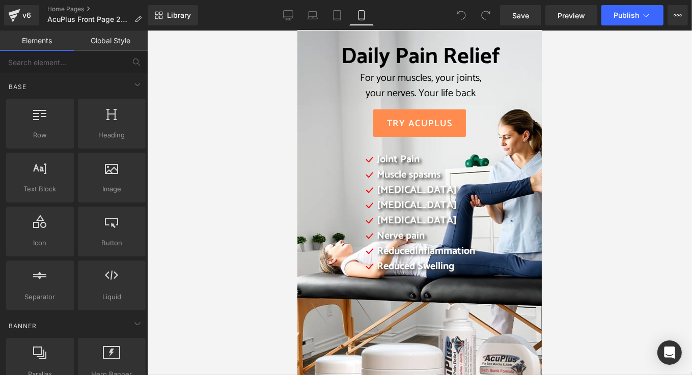
click at [614, 140] on div at bounding box center [419, 203] width 545 height 345
click at [525, 16] on span "Save" at bounding box center [520, 15] width 17 height 11
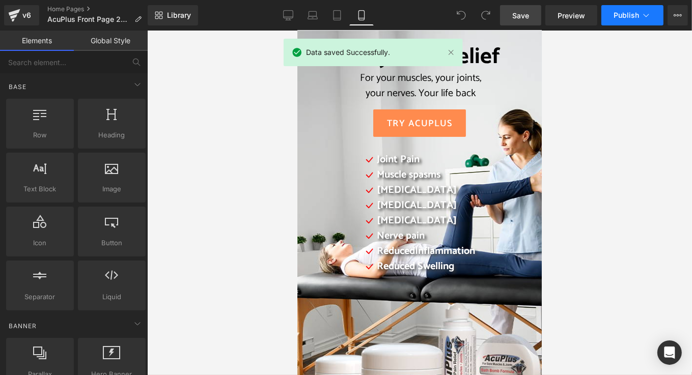
click at [619, 18] on span "Publish" at bounding box center [626, 15] width 25 height 8
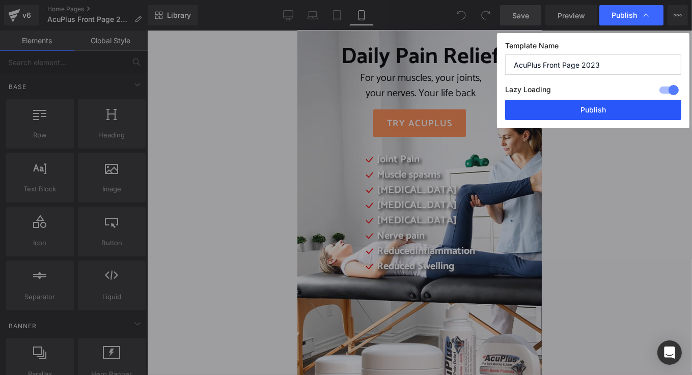
click at [602, 106] on button "Publish" at bounding box center [593, 110] width 176 height 20
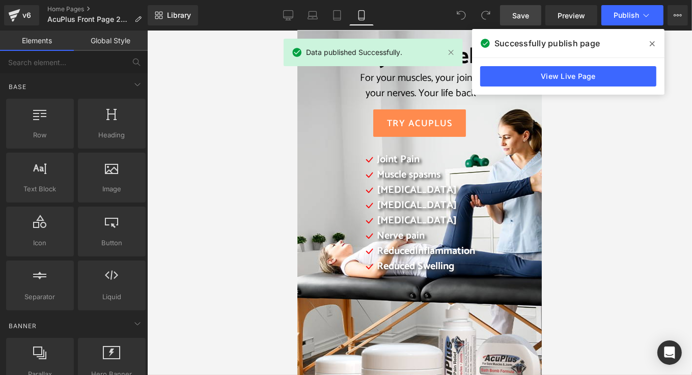
click at [652, 43] on icon at bounding box center [652, 43] width 5 height 5
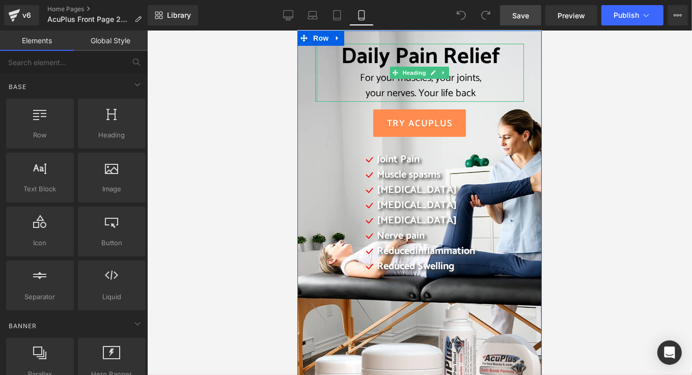
click at [315, 57] on div at bounding box center [316, 72] width 3 height 58
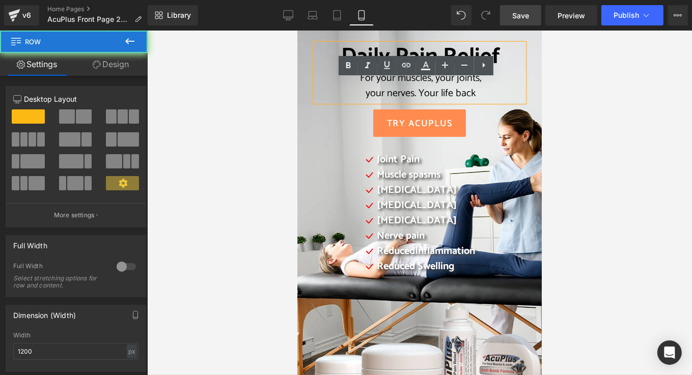
click at [303, 37] on div "Daily Pain Relief For your muscles, your joints, your nerves. Your life back He…" at bounding box center [419, 275] width 244 height 490
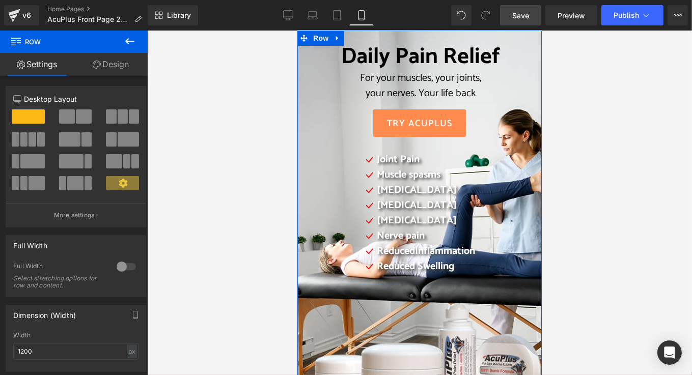
click at [121, 65] on link "Design" at bounding box center [111, 64] width 74 height 23
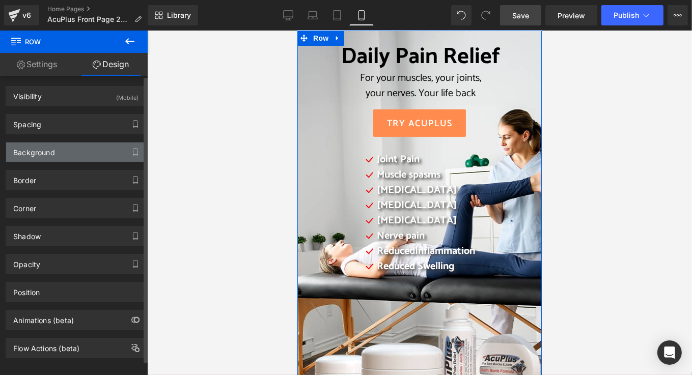
click at [76, 153] on div "Background" at bounding box center [76, 152] width 140 height 19
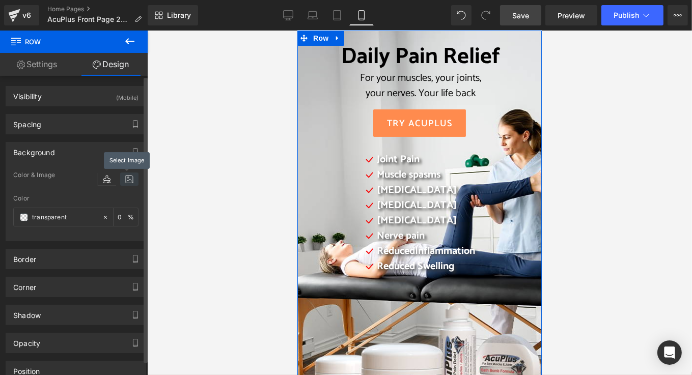
click at [126, 181] on icon at bounding box center [129, 179] width 18 height 13
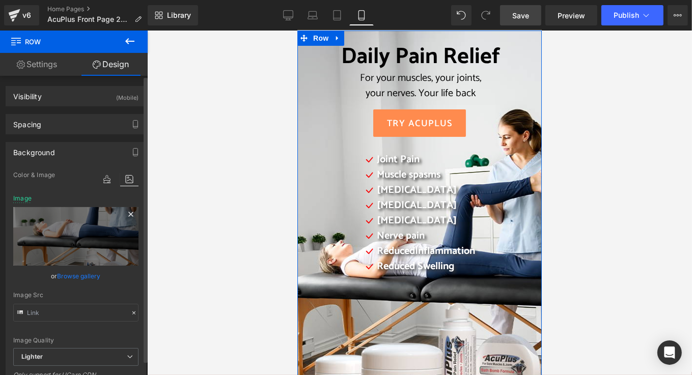
click at [128, 213] on icon at bounding box center [130, 214] width 5 height 5
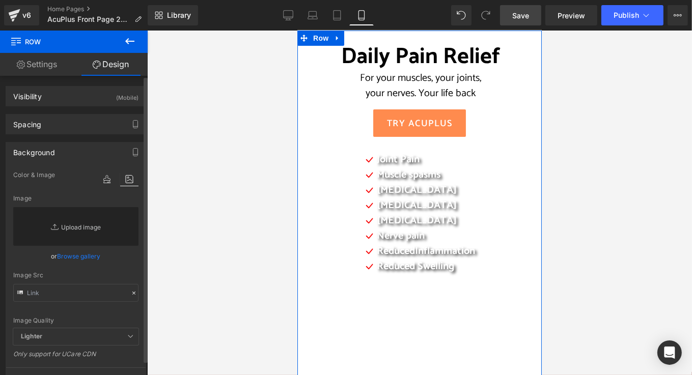
click at [92, 229] on link "Replace Image" at bounding box center [75, 226] width 125 height 39
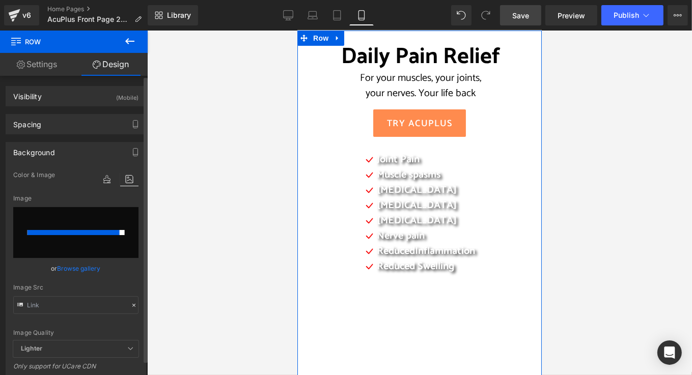
click at [125, 181] on icon at bounding box center [129, 179] width 18 height 13
click at [107, 217] on input "file" at bounding box center [75, 232] width 125 height 51
type input "C:\fakepath\DALL·E [DATE] [DATE] - A vector-style outline illustration of a per…"
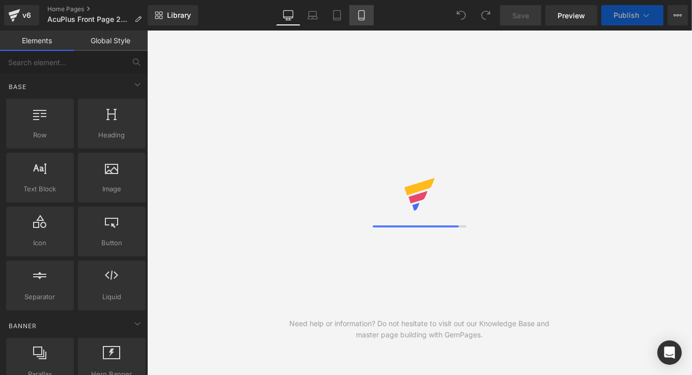
click at [366, 16] on icon at bounding box center [361, 15] width 10 height 10
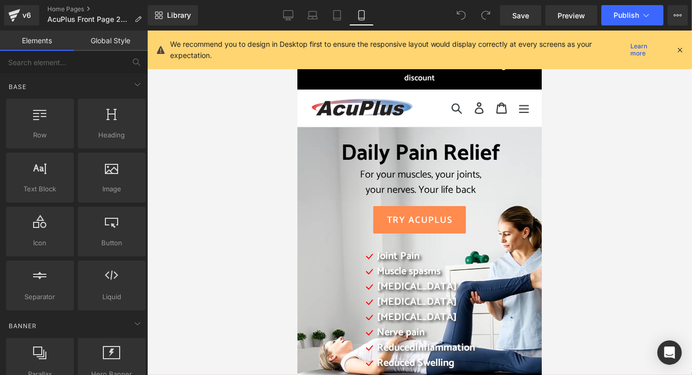
scroll to position [97, 0]
